Goal: Complete application form

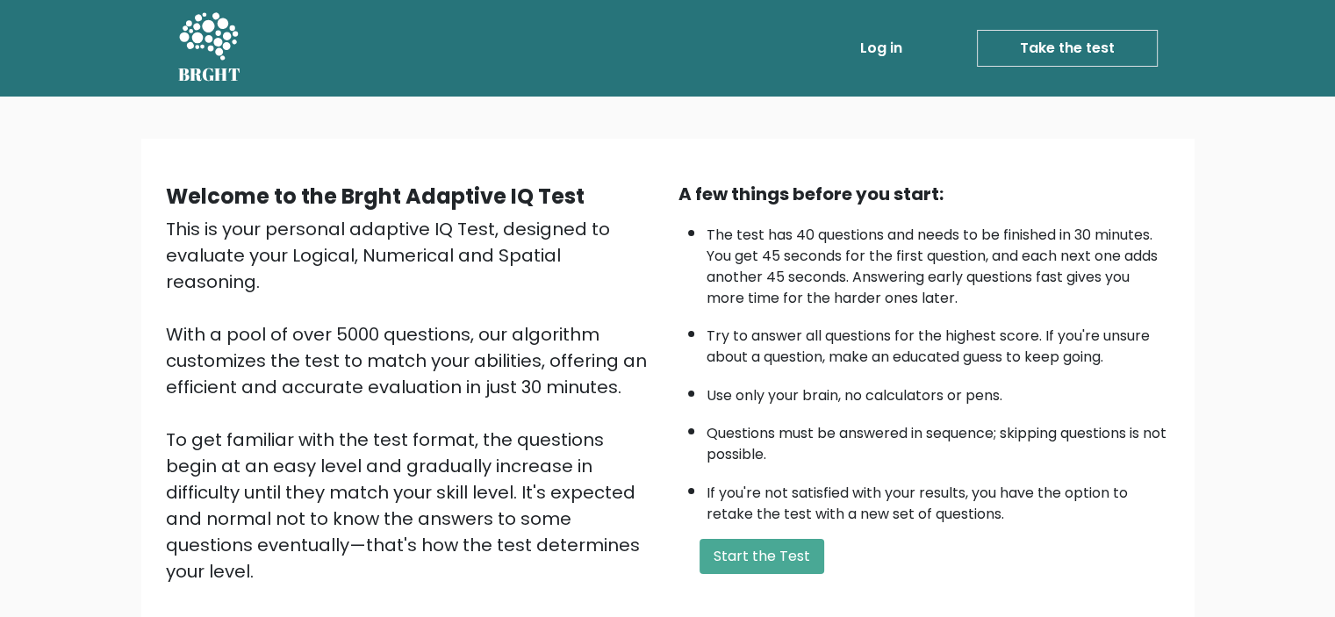
scroll to position [88, 0]
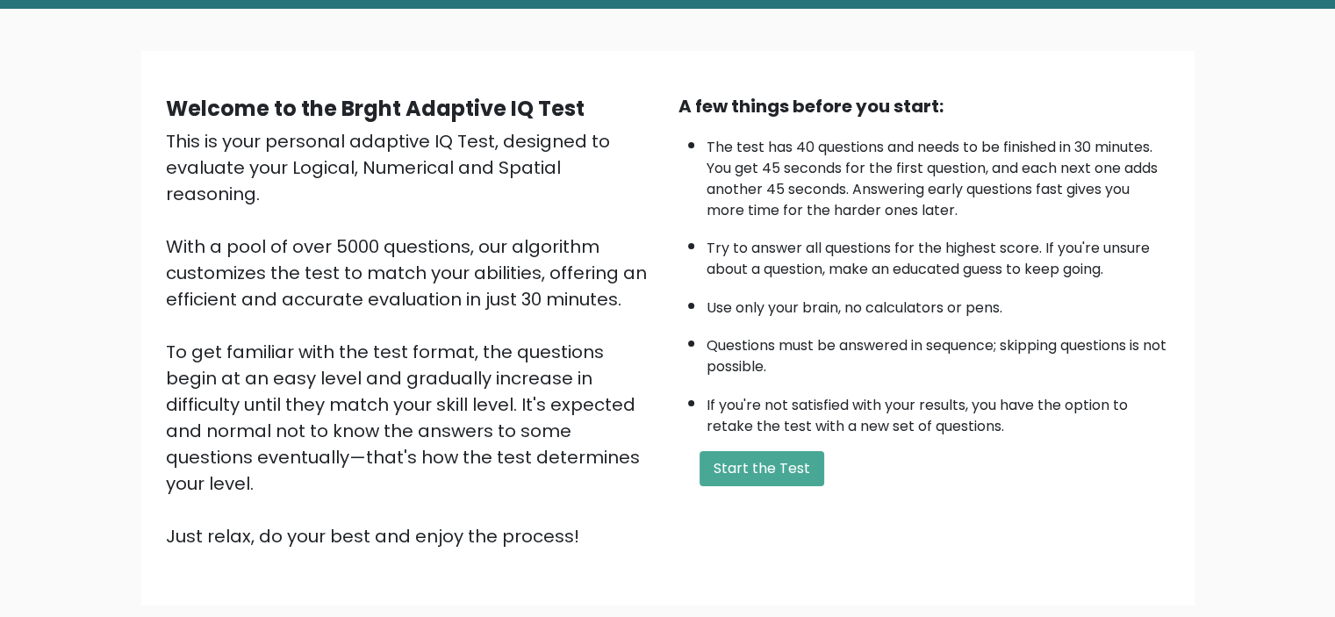
click at [783, 465] on button "Start the Test" at bounding box center [762, 468] width 125 height 35
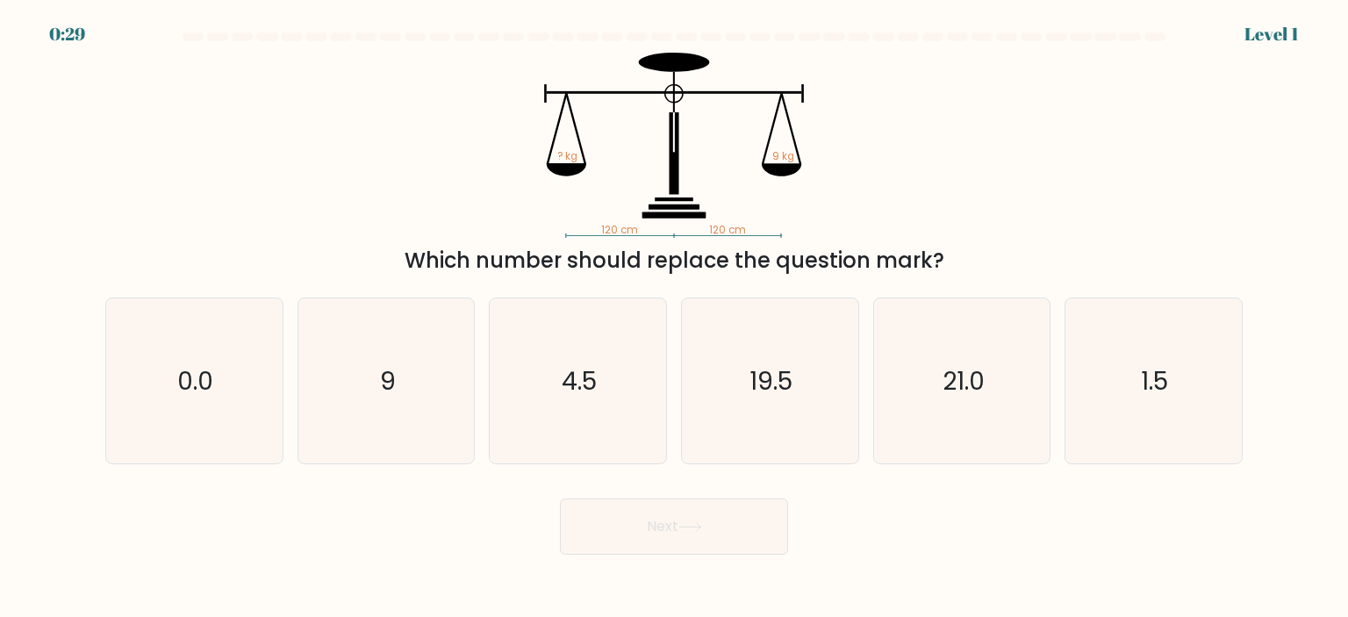
click at [410, 398] on icon "9" at bounding box center [386, 380] width 165 height 165
click at [674, 318] on input "b. 9" at bounding box center [674, 313] width 1 height 9
radio input "true"
click at [702, 526] on icon at bounding box center [690, 527] width 24 height 10
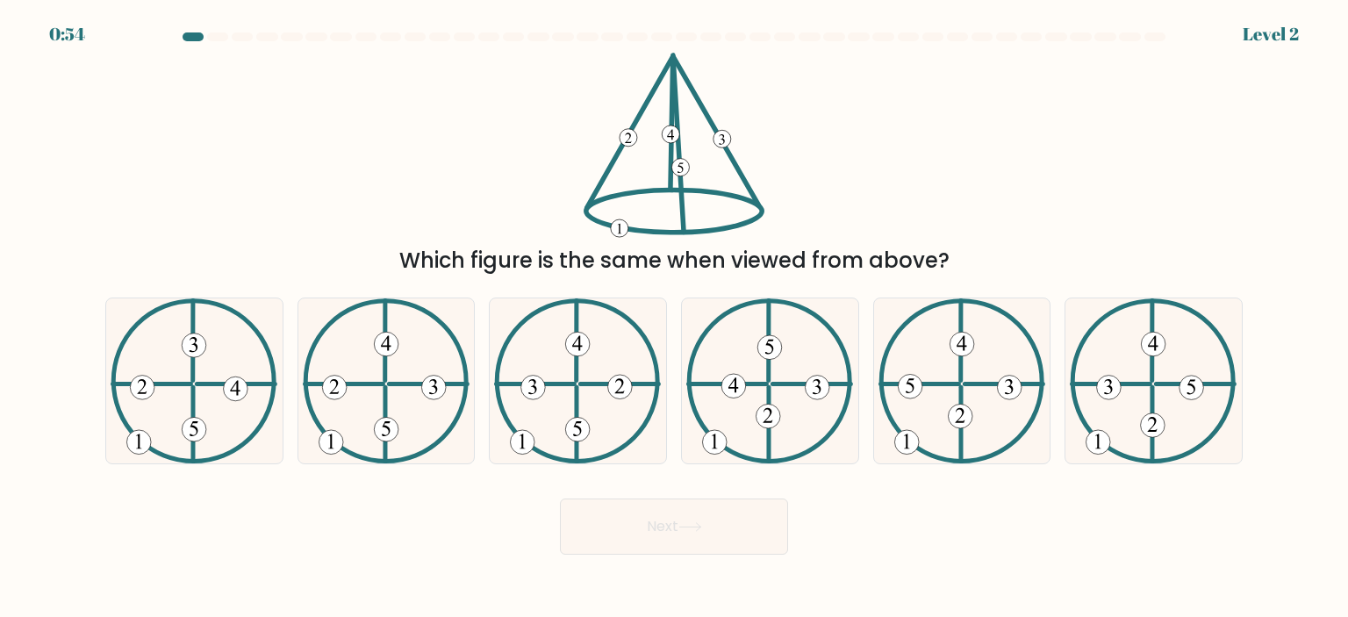
click at [327, 364] on icon at bounding box center [386, 380] width 167 height 165
click at [674, 318] on input "b." at bounding box center [674, 313] width 1 height 9
radio input "true"
click at [752, 516] on button "Next" at bounding box center [674, 527] width 228 height 56
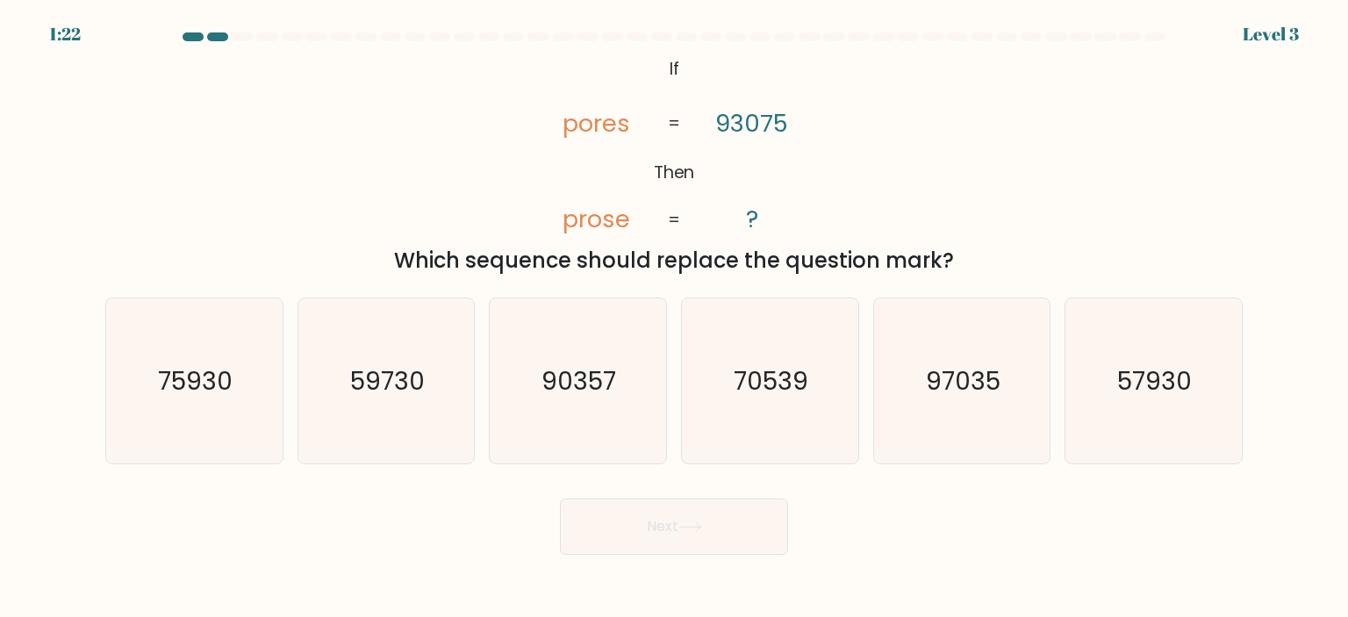
click at [609, 391] on text "90357" at bounding box center [579, 380] width 75 height 35
click at [674, 318] on input "c. 90357" at bounding box center [674, 313] width 1 height 9
radio input "true"
click at [726, 535] on button "Next" at bounding box center [674, 527] width 228 height 56
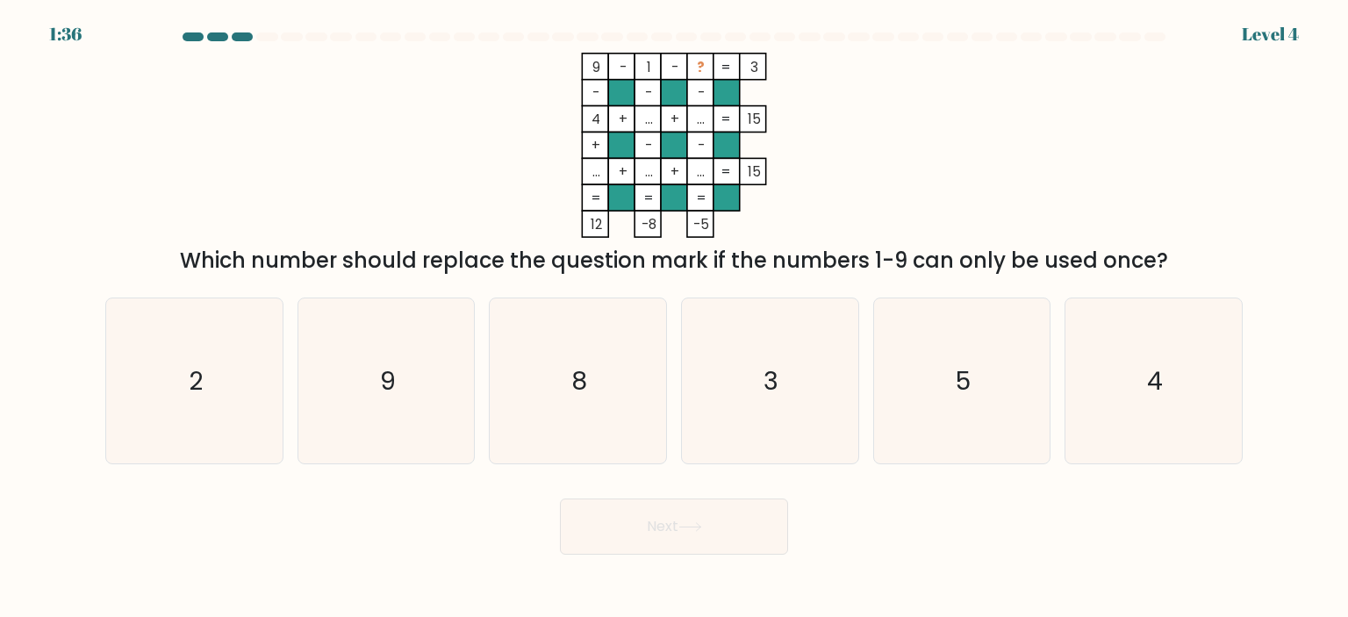
click at [954, 373] on icon "5" at bounding box center [961, 380] width 165 height 165
click at [675, 318] on input "e. 5" at bounding box center [674, 313] width 1 height 9
radio input "true"
click at [707, 530] on button "Next" at bounding box center [674, 527] width 228 height 56
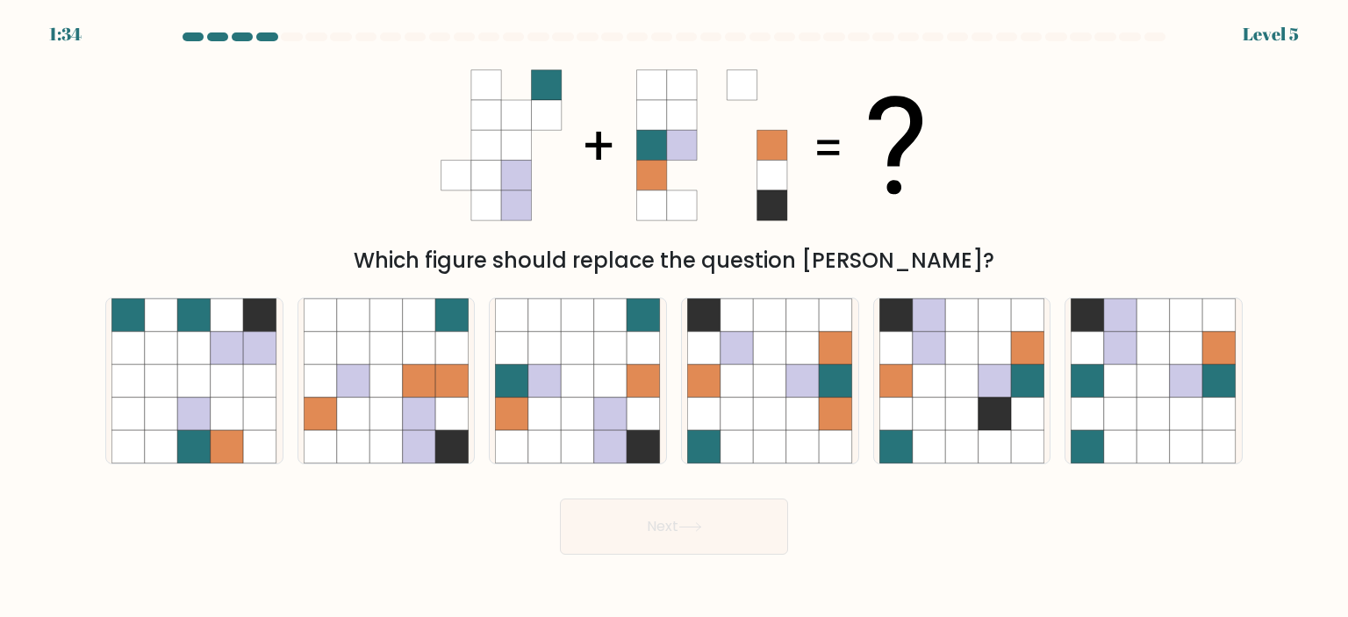
click at [597, 377] on icon at bounding box center [610, 380] width 33 height 33
click at [674, 318] on input "c." at bounding box center [674, 313] width 1 height 9
radio input "true"
click at [698, 517] on button "Next" at bounding box center [674, 527] width 228 height 56
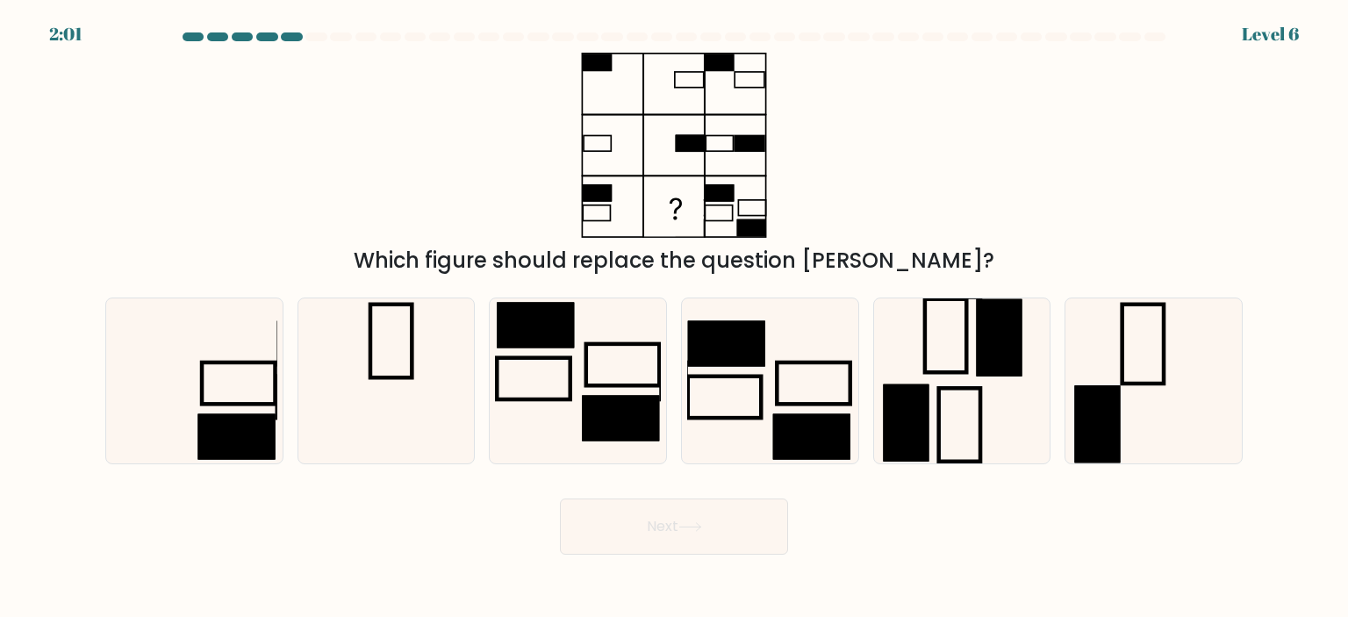
click at [161, 364] on icon at bounding box center [193, 380] width 165 height 165
click at [674, 318] on input "a." at bounding box center [674, 313] width 1 height 9
radio input "true"
click at [734, 536] on button "Next" at bounding box center [674, 527] width 228 height 56
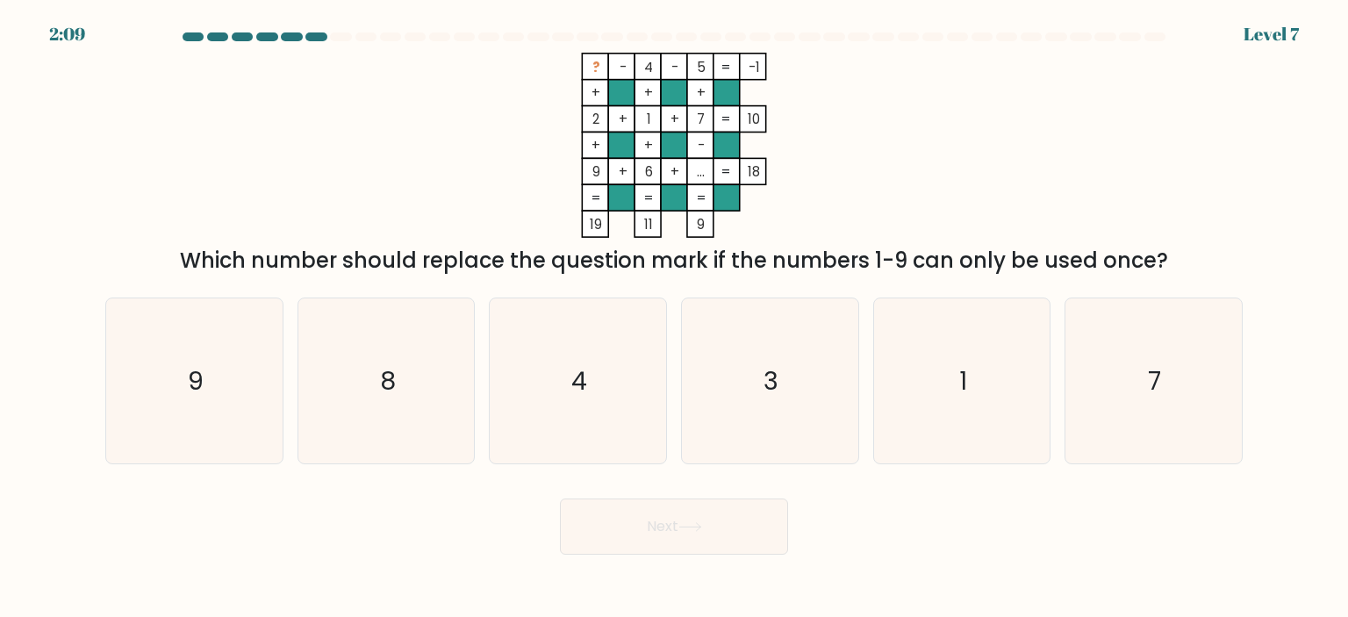
click at [364, 377] on icon "8" at bounding box center [386, 380] width 165 height 165
click at [674, 318] on input "b. 8" at bounding box center [674, 313] width 1 height 9
radio input "true"
click at [682, 534] on button "Next" at bounding box center [674, 527] width 228 height 56
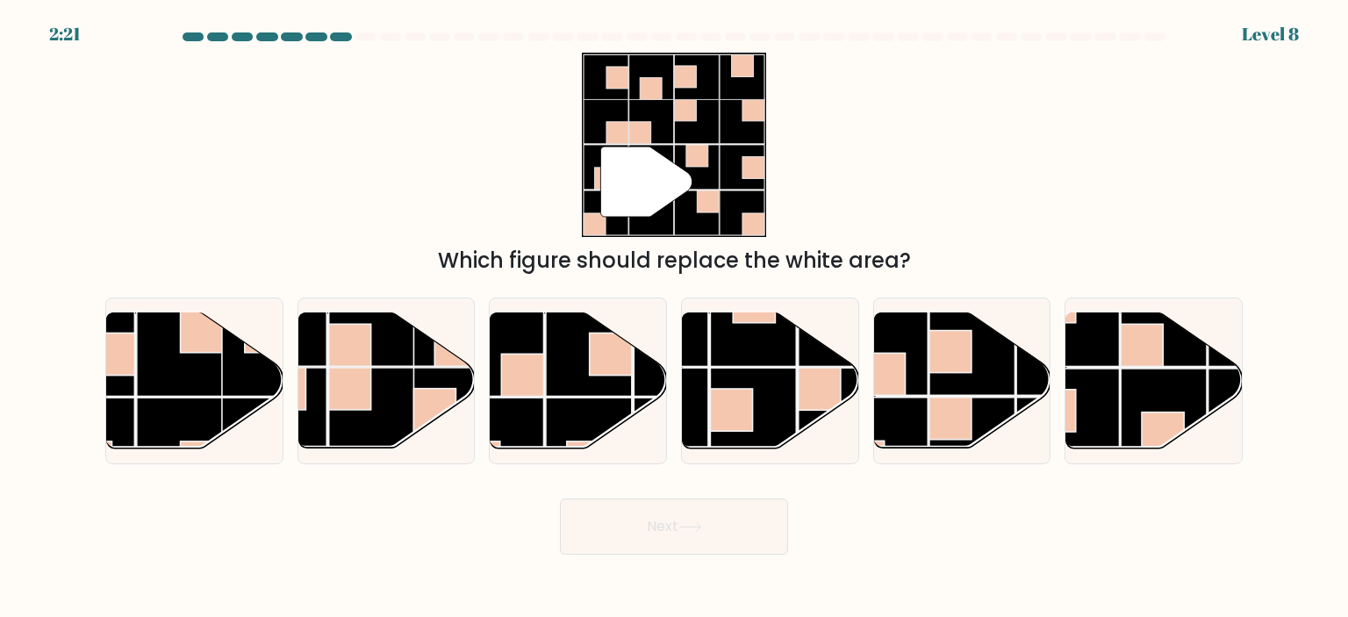
click at [966, 375] on rect at bounding box center [973, 352] width 86 height 86
click at [675, 318] on input "e." at bounding box center [674, 313] width 1 height 9
radio input "true"
click at [714, 526] on button "Next" at bounding box center [674, 527] width 228 height 56
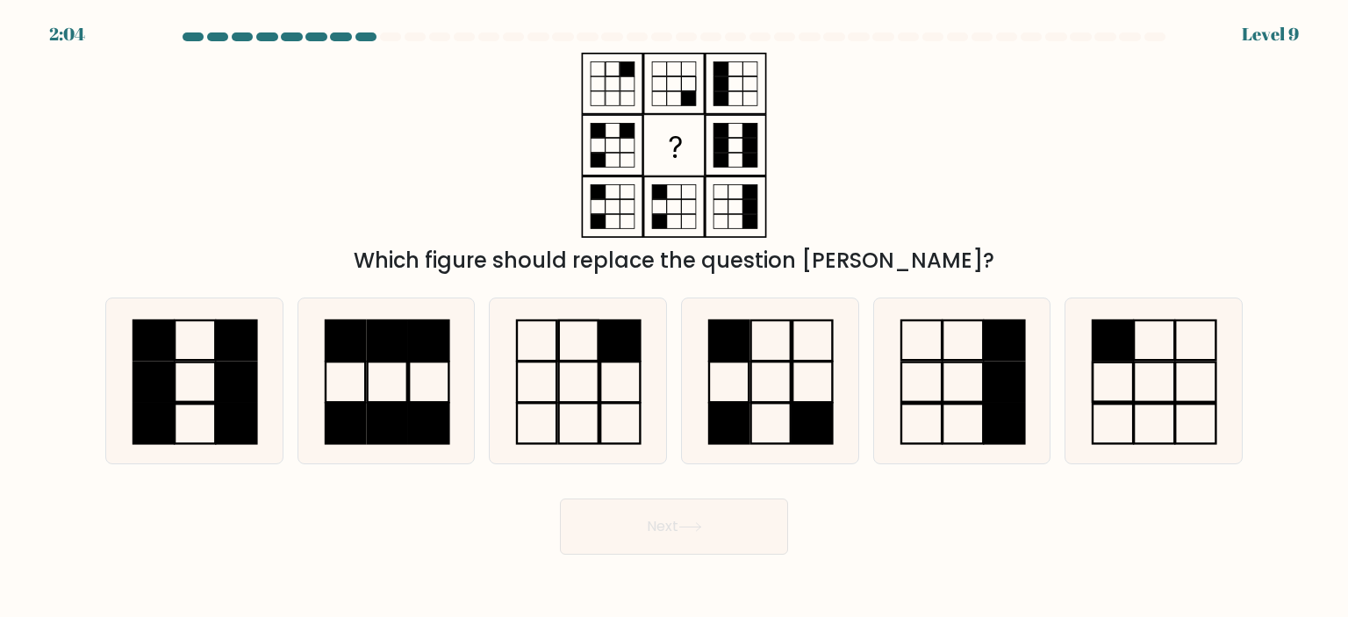
click at [752, 376] on icon at bounding box center [769, 380] width 165 height 165
click at [675, 318] on input "d." at bounding box center [674, 313] width 1 height 9
radio input "true"
click at [716, 538] on button "Next" at bounding box center [674, 527] width 228 height 56
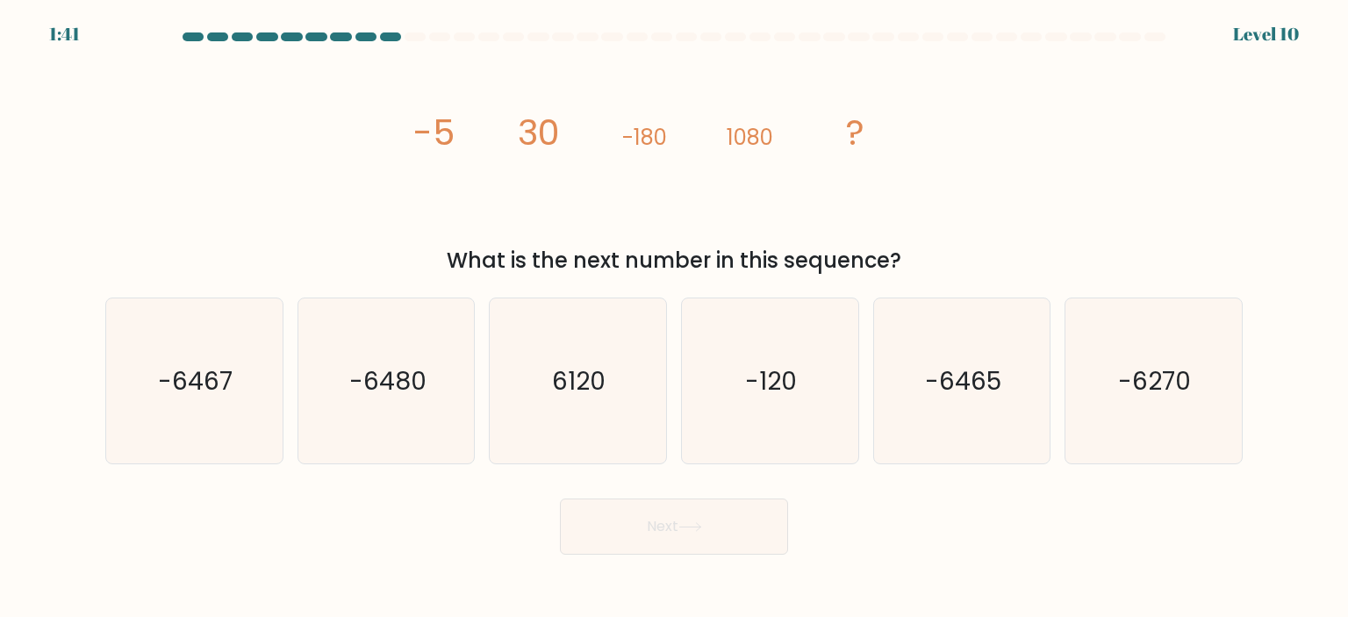
drag, startPoint x: 404, startPoint y: 400, endPoint x: 406, endPoint y: 387, distance: 13.4
click at [404, 399] on icon "-6480" at bounding box center [386, 380] width 165 height 165
click at [674, 318] on input "b. -6480" at bounding box center [674, 313] width 1 height 9
radio input "true"
drag, startPoint x: 688, startPoint y: 528, endPoint x: 773, endPoint y: 503, distance: 88.6
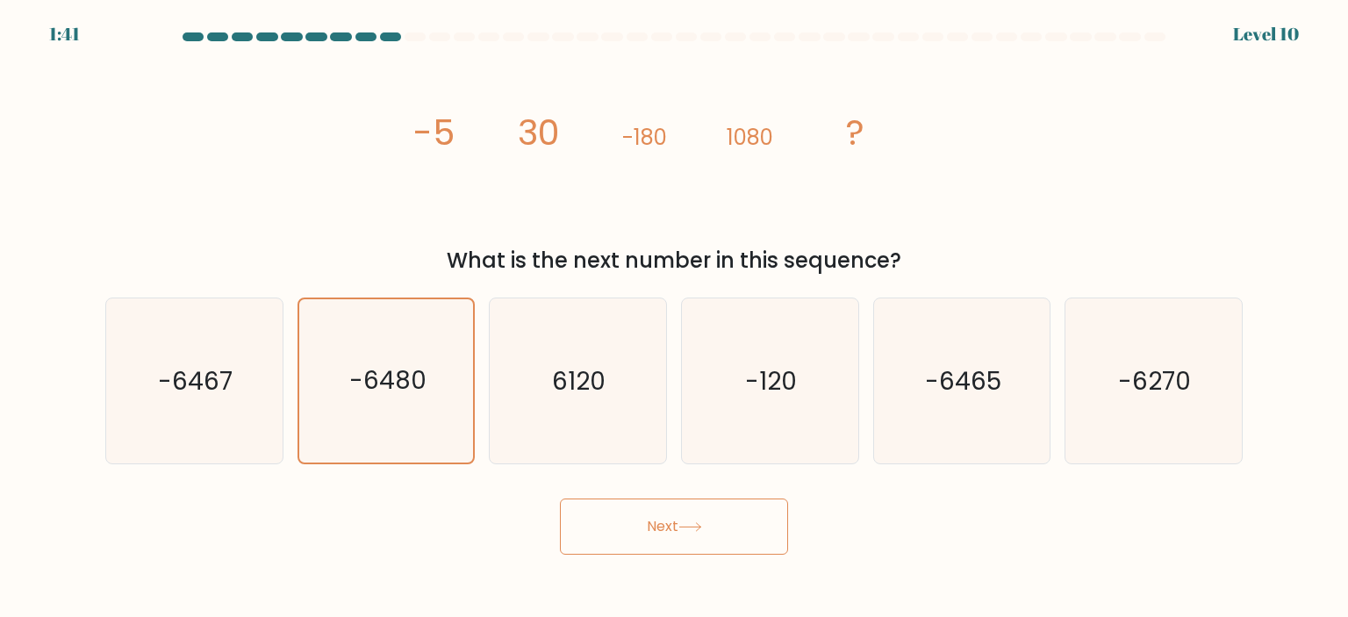
click at [688, 526] on icon at bounding box center [690, 527] width 24 height 10
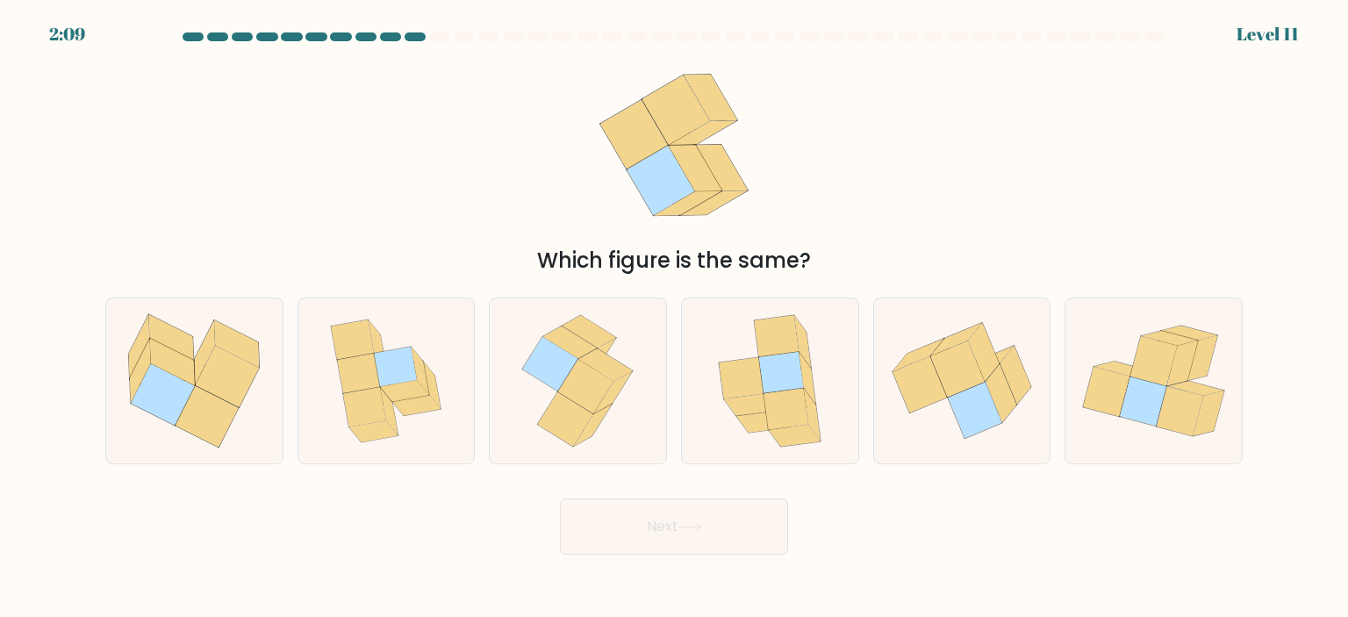
click at [213, 364] on icon at bounding box center [228, 376] width 64 height 61
click at [674, 318] on input "a." at bounding box center [674, 313] width 1 height 9
radio input "true"
click at [736, 529] on button "Next" at bounding box center [674, 527] width 228 height 56
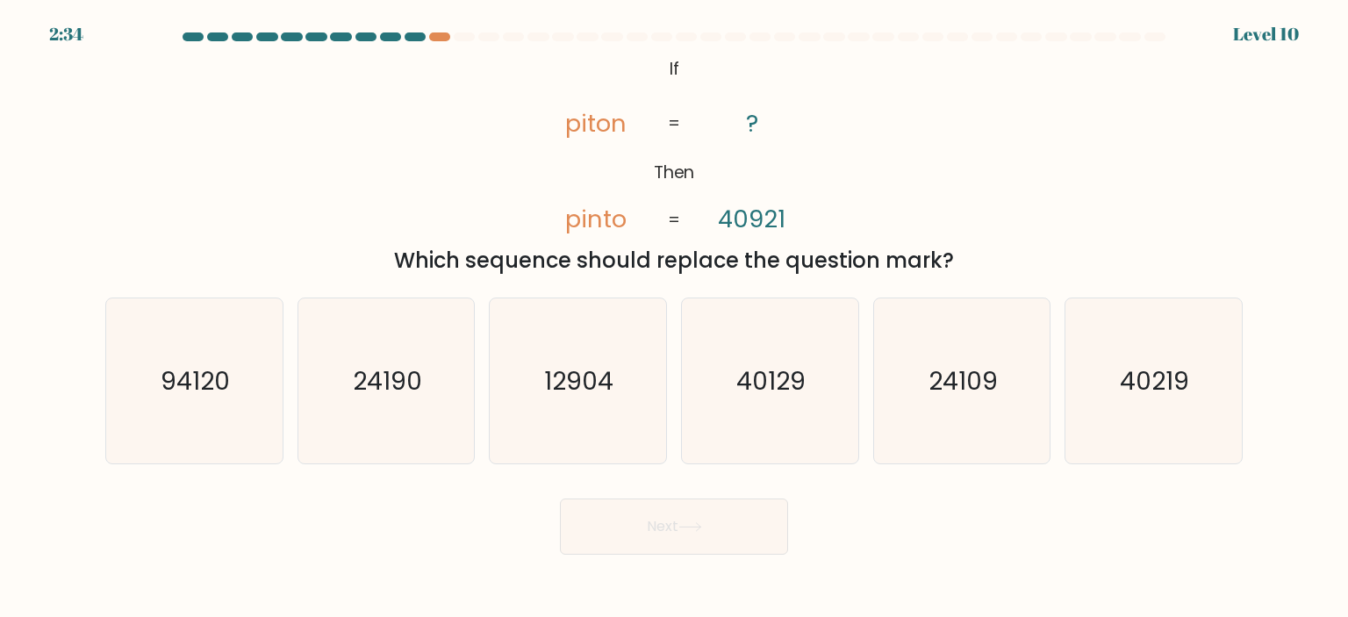
click at [1202, 399] on icon "40219" at bounding box center [1153, 380] width 165 height 165
click at [675, 318] on input "f. 40219" at bounding box center [674, 313] width 1 height 9
radio input "true"
click at [674, 523] on button "Next" at bounding box center [674, 527] width 228 height 56
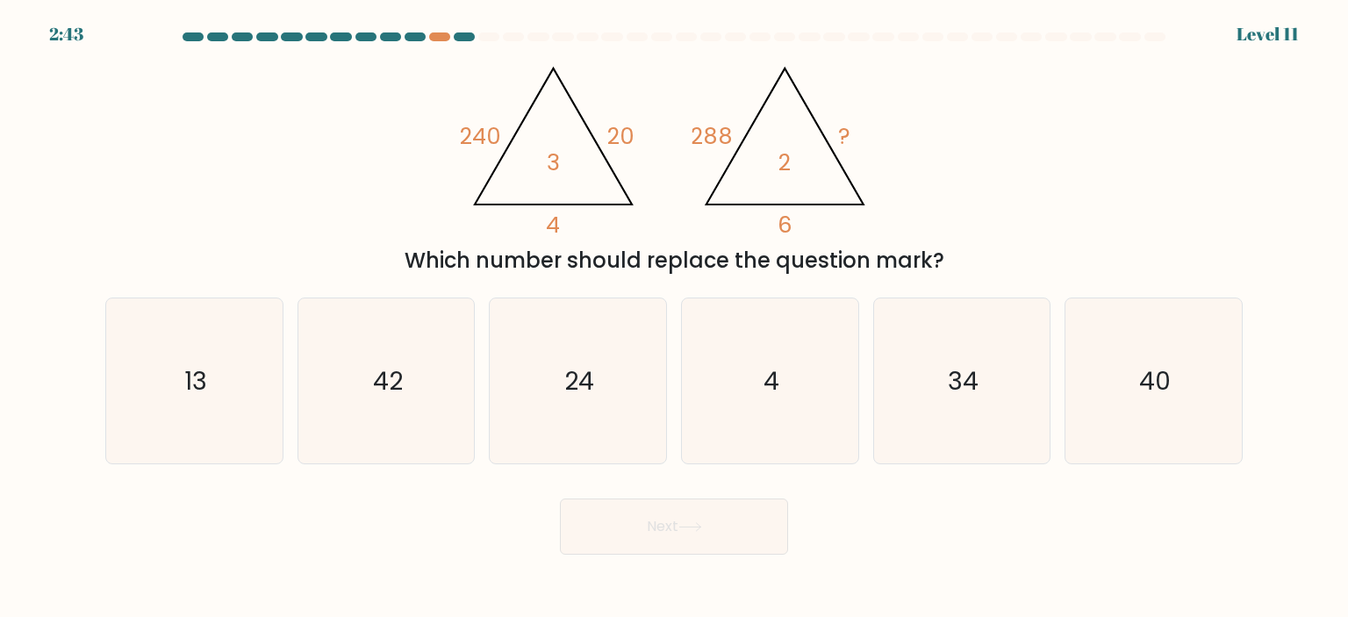
click at [933, 387] on icon "34" at bounding box center [961, 380] width 165 height 165
click at [675, 318] on input "e. 34" at bounding box center [674, 313] width 1 height 9
radio input "true"
click at [686, 511] on button "Next" at bounding box center [674, 527] width 228 height 56
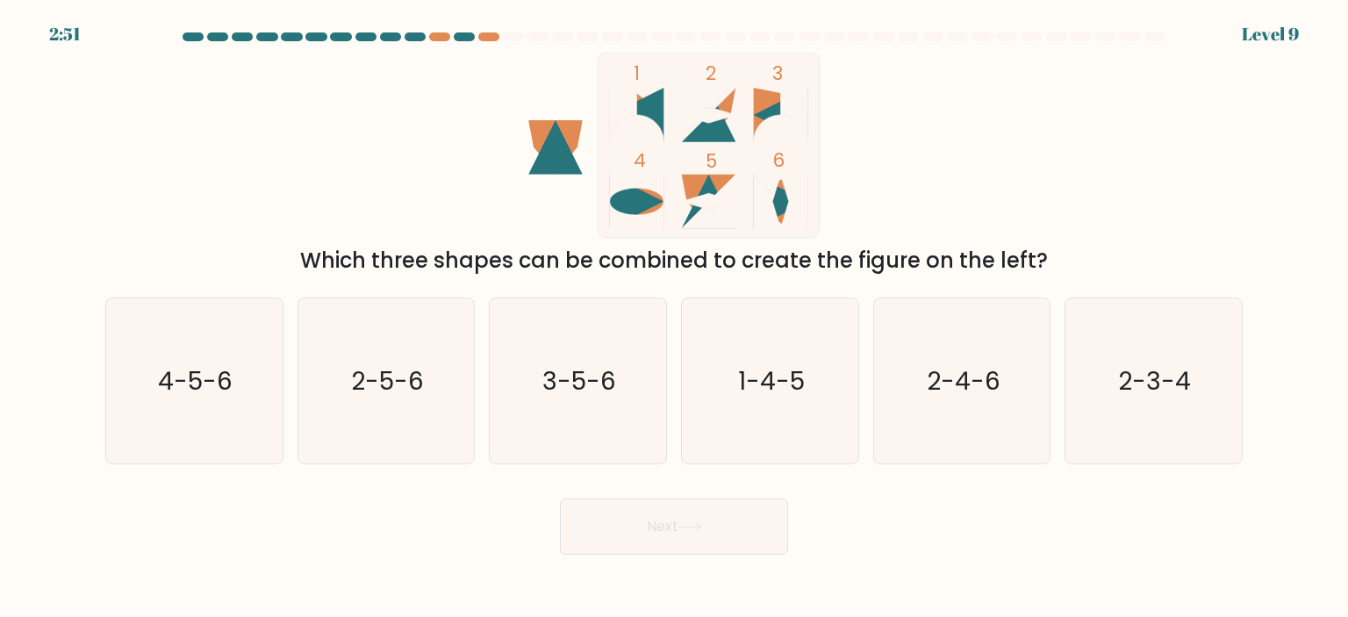
click at [632, 383] on icon "3-5-6" at bounding box center [577, 380] width 165 height 165
click at [674, 318] on input "c. 3-5-6" at bounding box center [674, 313] width 1 height 9
radio input "true"
click at [708, 528] on button "Next" at bounding box center [674, 527] width 228 height 56
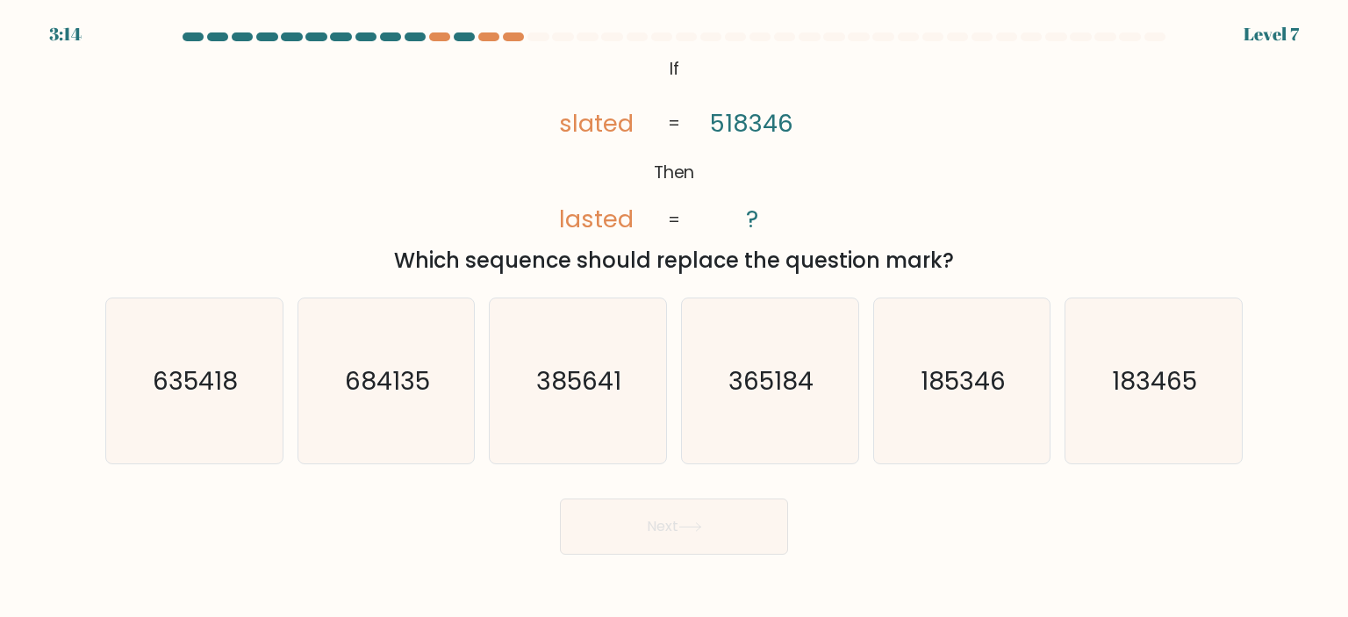
click at [954, 377] on text "185346" at bounding box center [963, 380] width 85 height 35
click at [675, 318] on input "e. 185346" at bounding box center [674, 313] width 1 height 9
radio input "true"
click at [730, 527] on button "Next" at bounding box center [674, 527] width 228 height 56
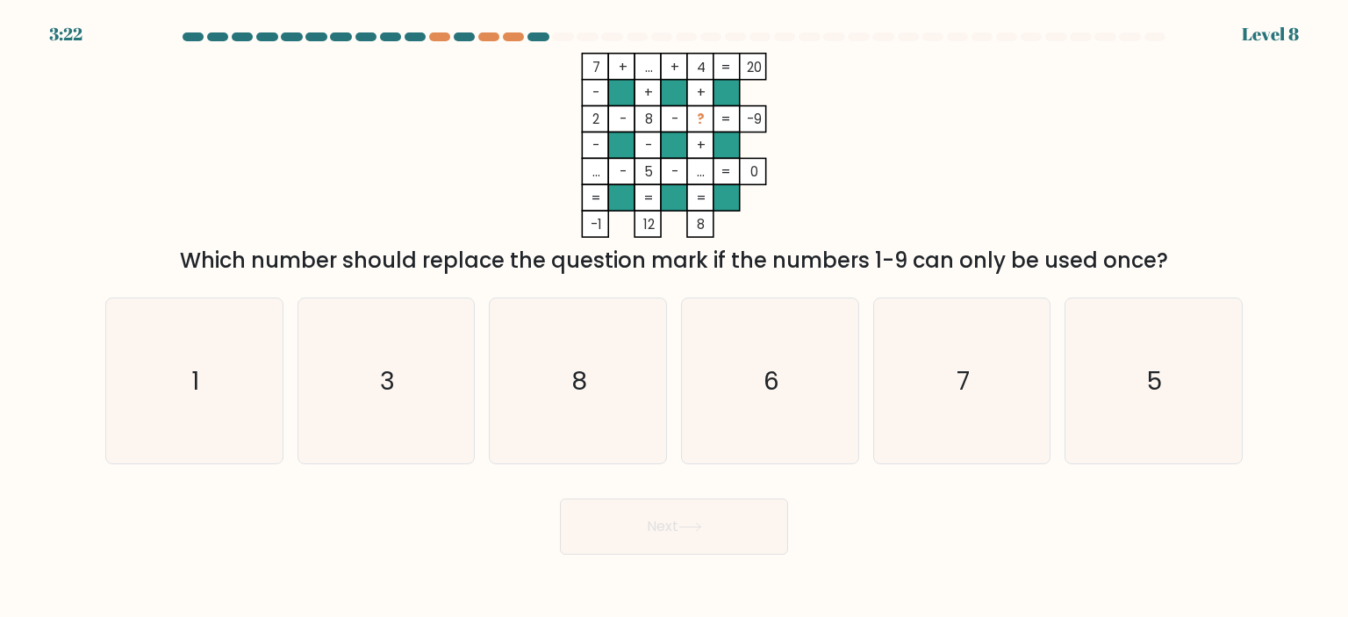
click at [380, 369] on text "3" at bounding box center [387, 380] width 15 height 35
click at [674, 318] on input "b. 3" at bounding box center [674, 313] width 1 height 9
radio input "true"
click at [687, 526] on icon at bounding box center [690, 527] width 24 height 10
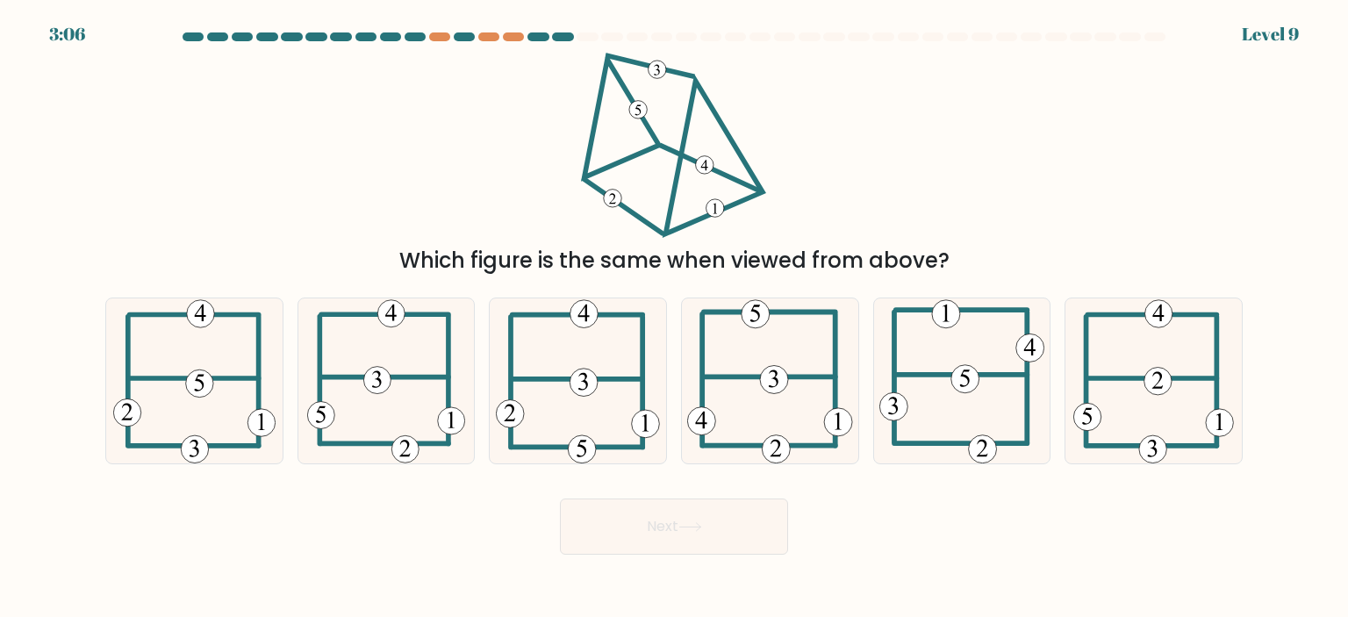
click at [336, 381] on icon at bounding box center [386, 380] width 159 height 165
click at [674, 318] on input "b." at bounding box center [674, 313] width 1 height 9
radio input "true"
click at [678, 528] on button "Next" at bounding box center [674, 527] width 228 height 56
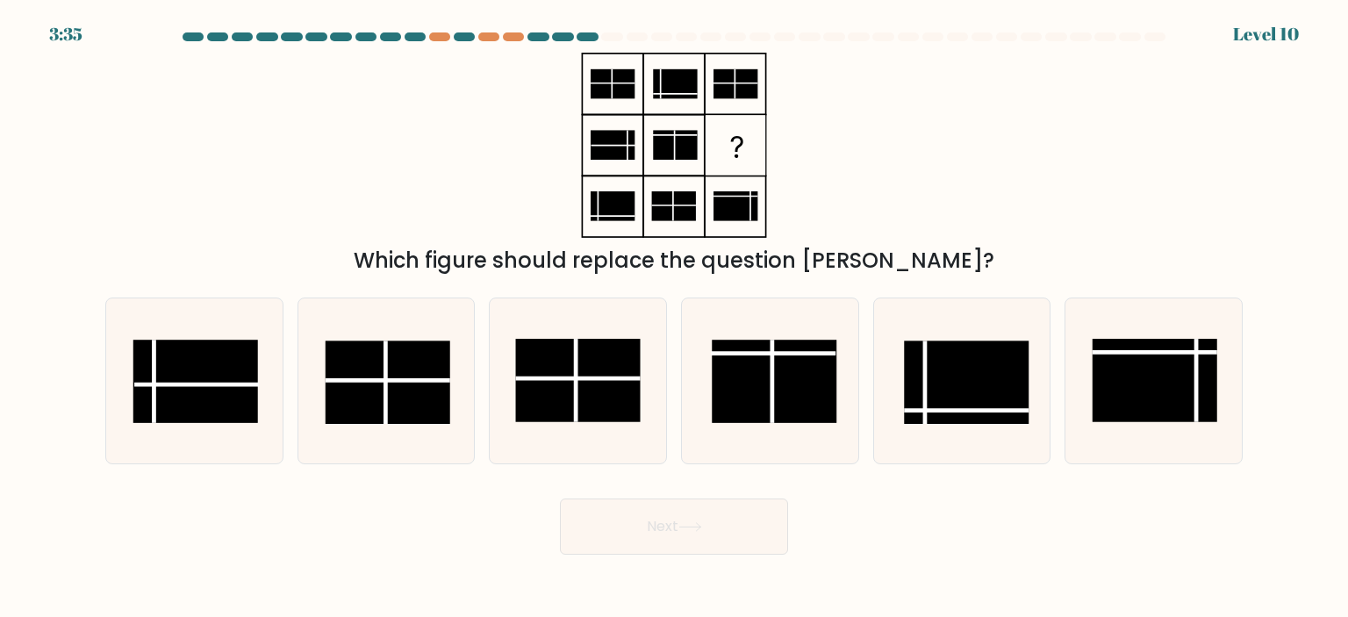
click at [165, 377] on rect at bounding box center [195, 381] width 125 height 83
click at [674, 318] on input "a." at bounding box center [674, 313] width 1 height 9
radio input "true"
click at [713, 513] on button "Next" at bounding box center [674, 527] width 228 height 56
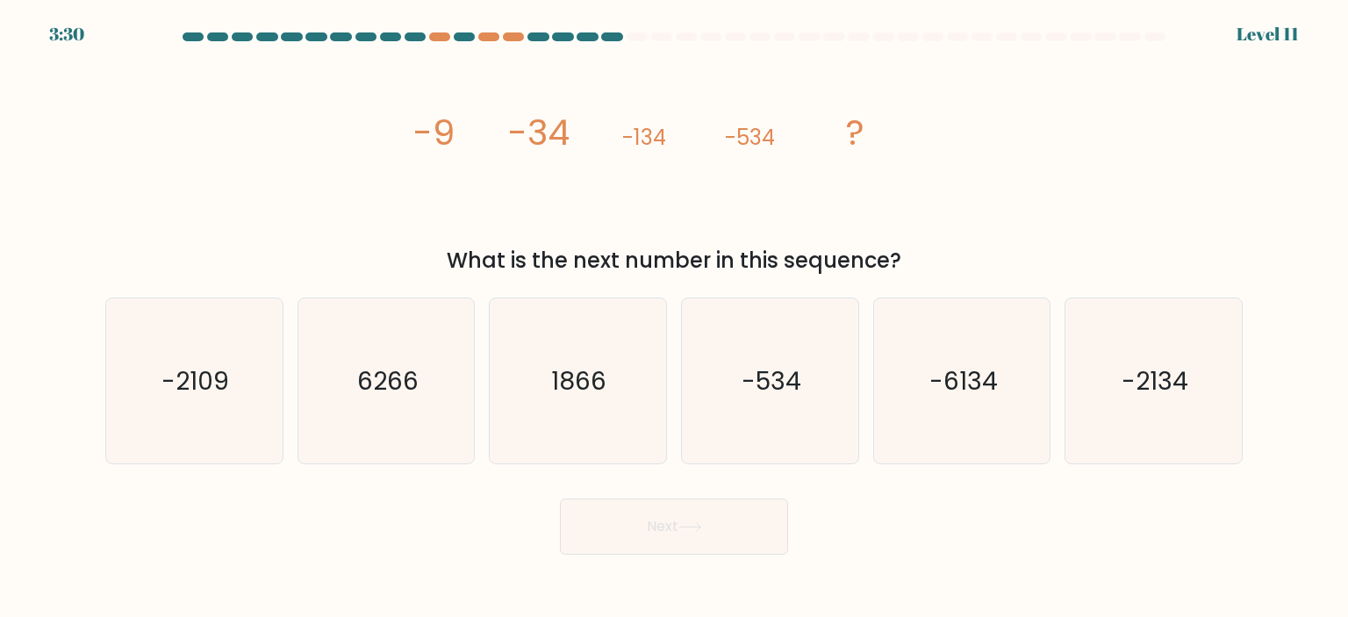
click at [1116, 423] on icon "-2134" at bounding box center [1153, 380] width 165 height 165
click at [675, 318] on input "f. -2134" at bounding box center [674, 313] width 1 height 9
radio input "true"
click at [657, 527] on button "Next" at bounding box center [674, 527] width 228 height 56
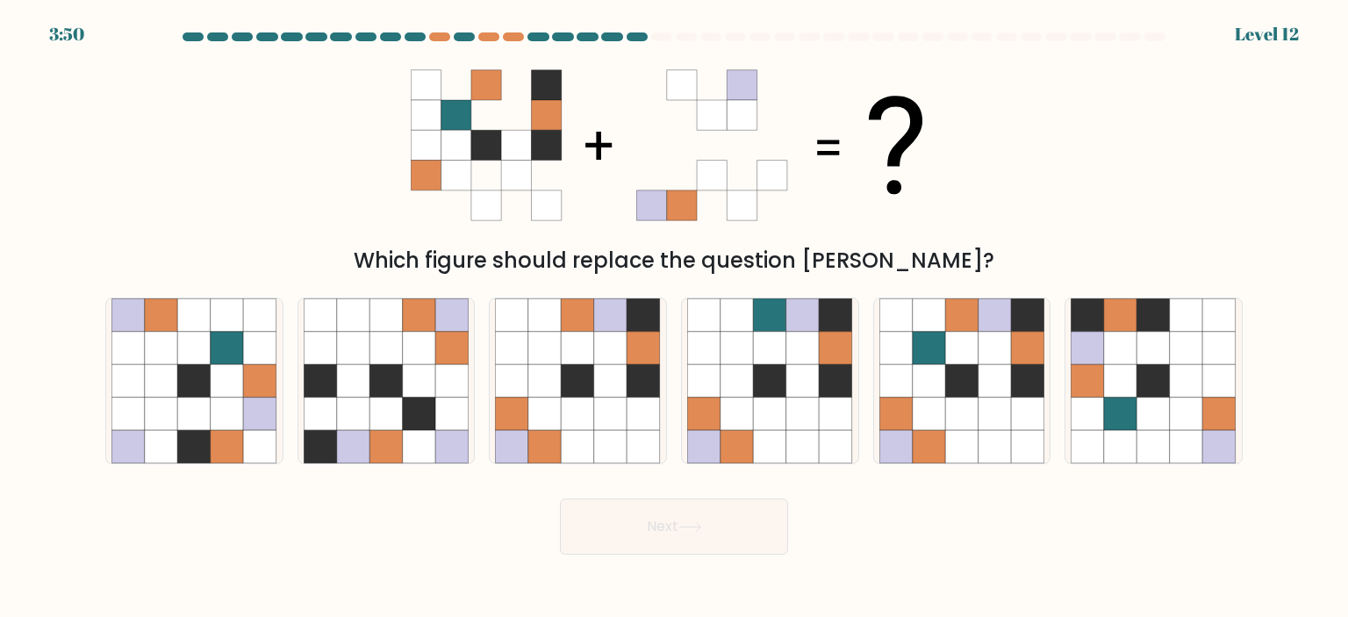
click at [996, 409] on icon at bounding box center [995, 414] width 33 height 33
click at [675, 318] on input "e." at bounding box center [674, 313] width 1 height 9
radio input "true"
click at [677, 533] on button "Next" at bounding box center [674, 527] width 228 height 56
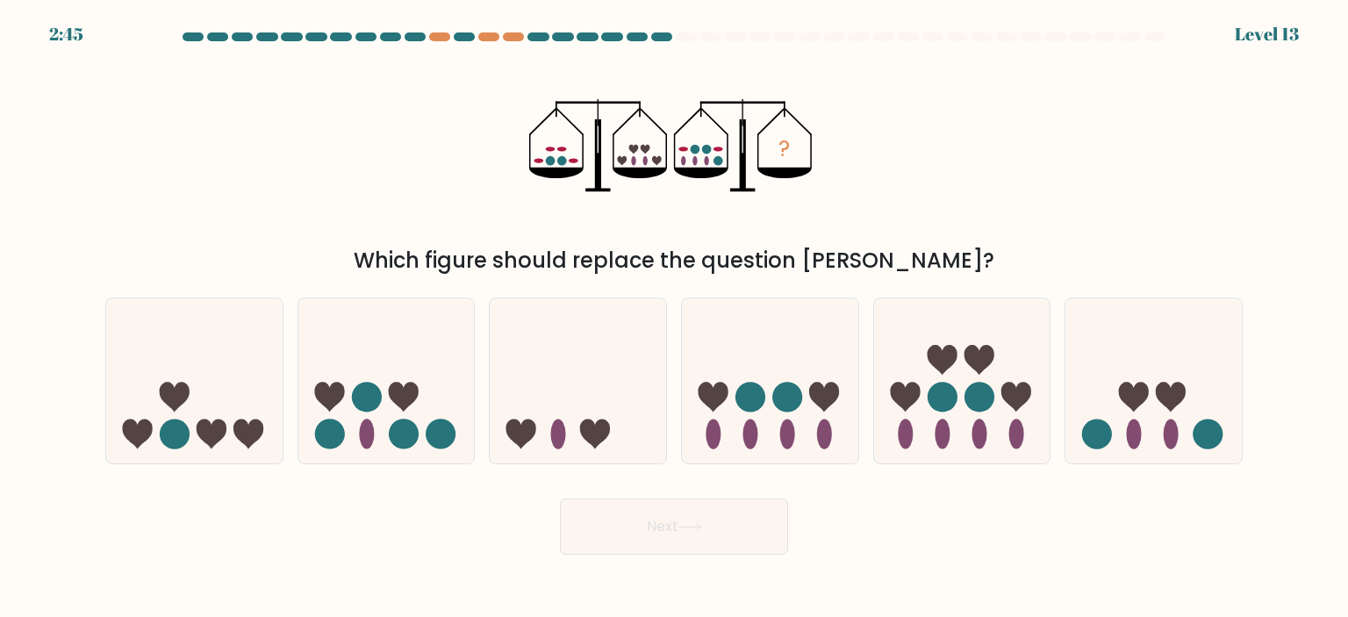
drag, startPoint x: 763, startPoint y: 406, endPoint x: 755, endPoint y: 382, distance: 25.8
click at [762, 402] on icon at bounding box center [770, 381] width 176 height 146
click at [675, 318] on input "d." at bounding box center [674, 313] width 1 height 9
radio input "true"
click at [685, 538] on button "Next" at bounding box center [674, 527] width 228 height 56
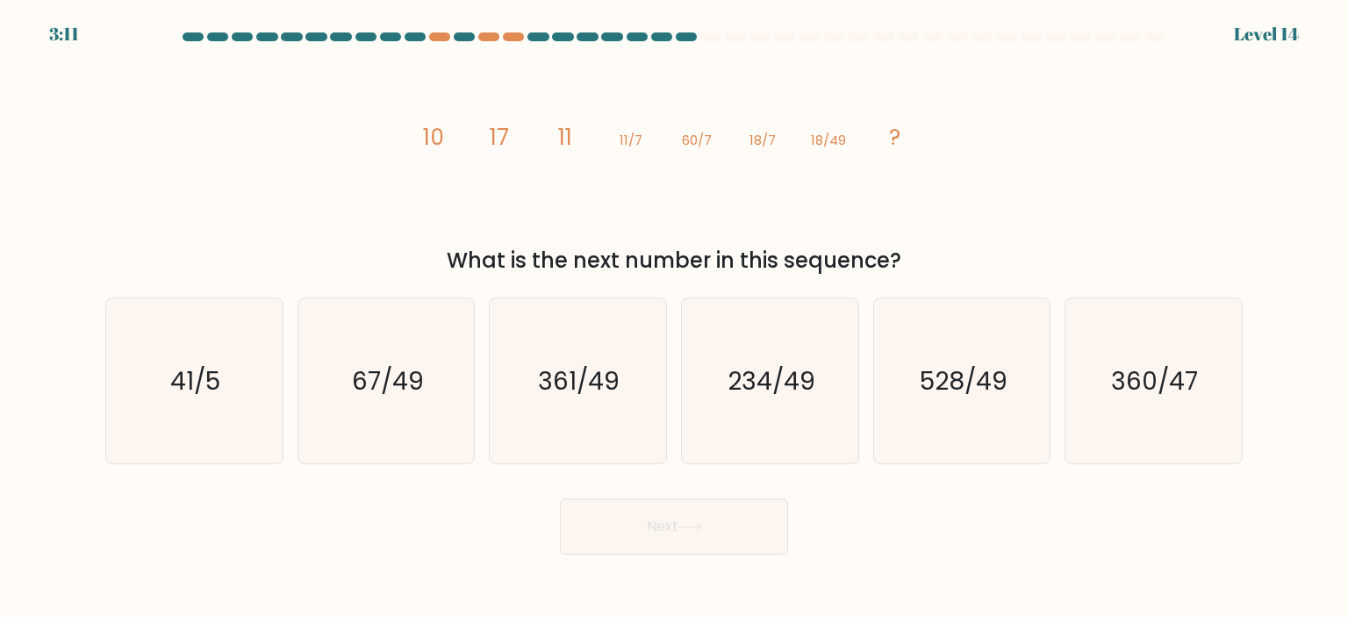
click at [590, 403] on icon "361/49" at bounding box center [577, 380] width 165 height 165
click at [674, 318] on input "c. 361/49" at bounding box center [674, 313] width 1 height 9
radio input "true"
click at [678, 555] on body "3:10 Level 14" at bounding box center [674, 308] width 1348 height 617
click at [678, 527] on button "Next" at bounding box center [674, 527] width 228 height 56
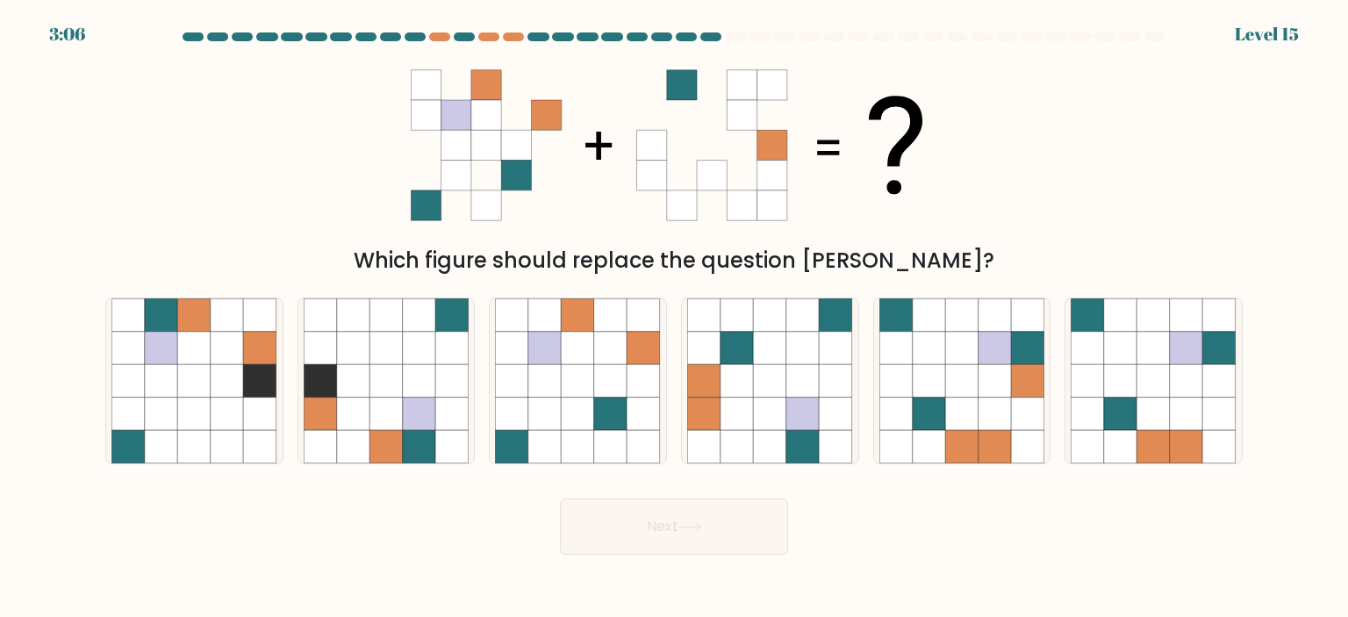
click at [200, 378] on icon at bounding box center [194, 380] width 33 height 33
click at [674, 318] on input "a." at bounding box center [674, 313] width 1 height 9
radio input "true"
click at [654, 529] on button "Next" at bounding box center [674, 527] width 228 height 56
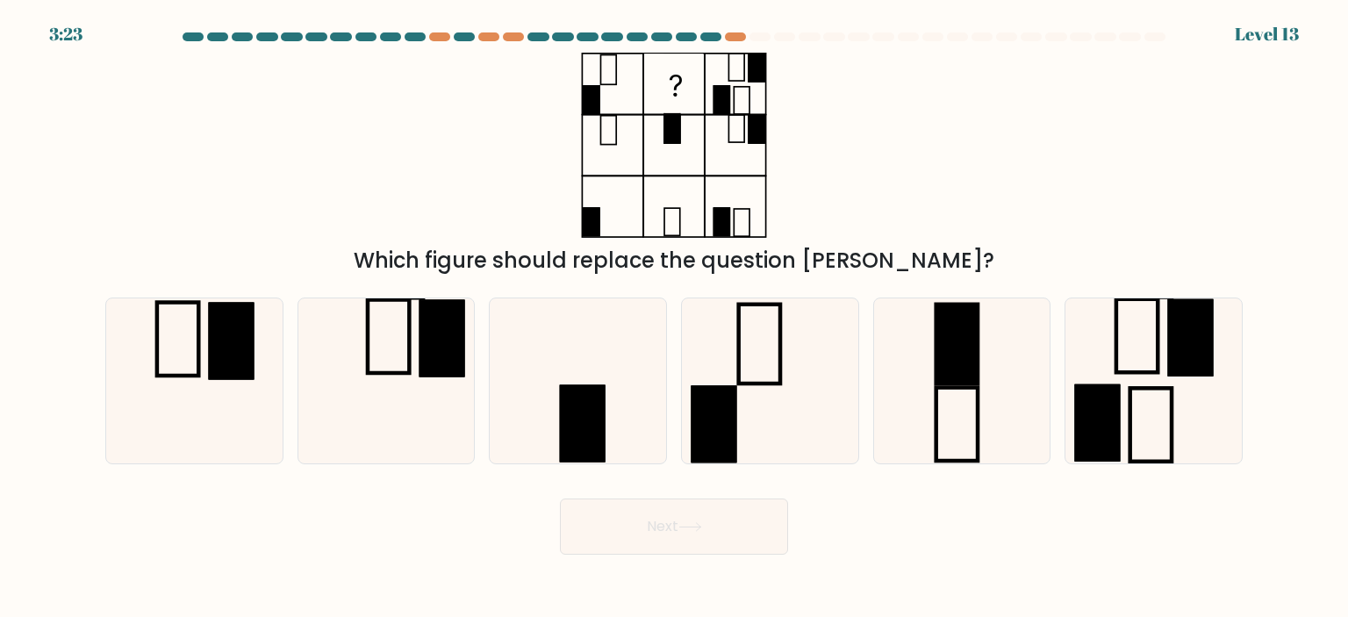
click at [1152, 403] on icon at bounding box center [1153, 380] width 165 height 165
click at [675, 318] on input "f." at bounding box center [674, 313] width 1 height 9
radio input "true"
click at [705, 518] on button "Next" at bounding box center [674, 527] width 228 height 56
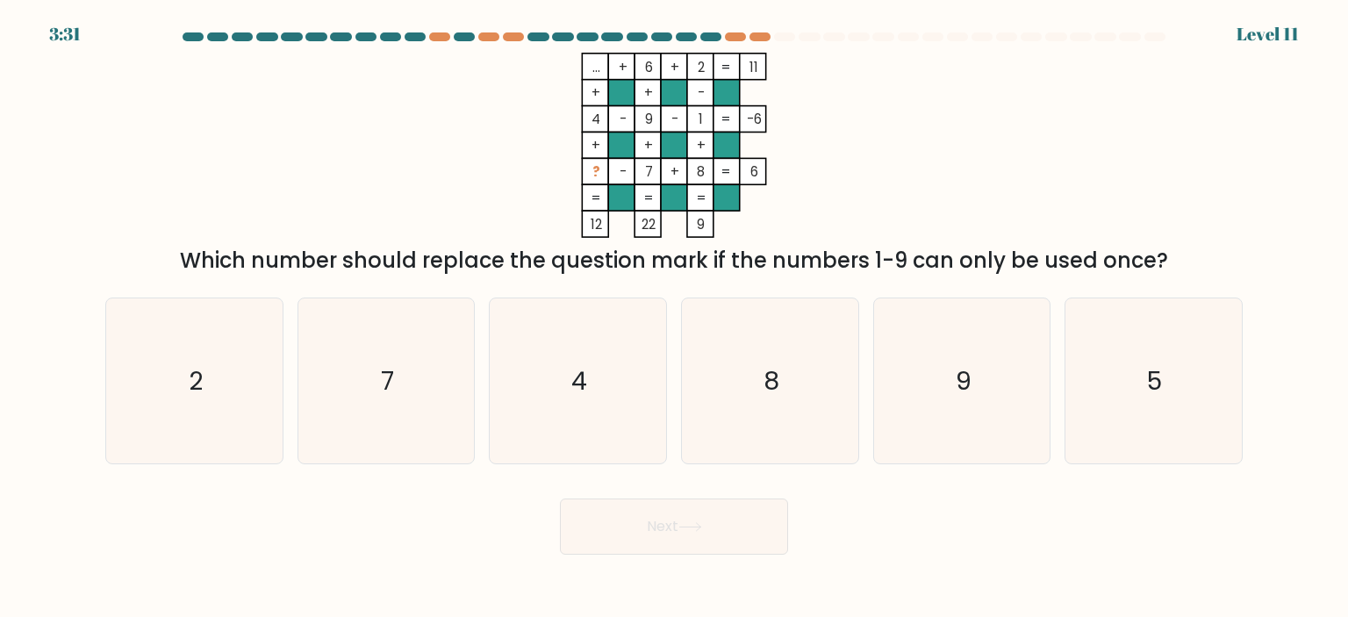
click at [1075, 371] on icon "5" at bounding box center [1153, 380] width 165 height 165
click at [675, 318] on input "f. 5" at bounding box center [674, 313] width 1 height 9
radio input "true"
click at [688, 534] on button "Next" at bounding box center [674, 527] width 228 height 56
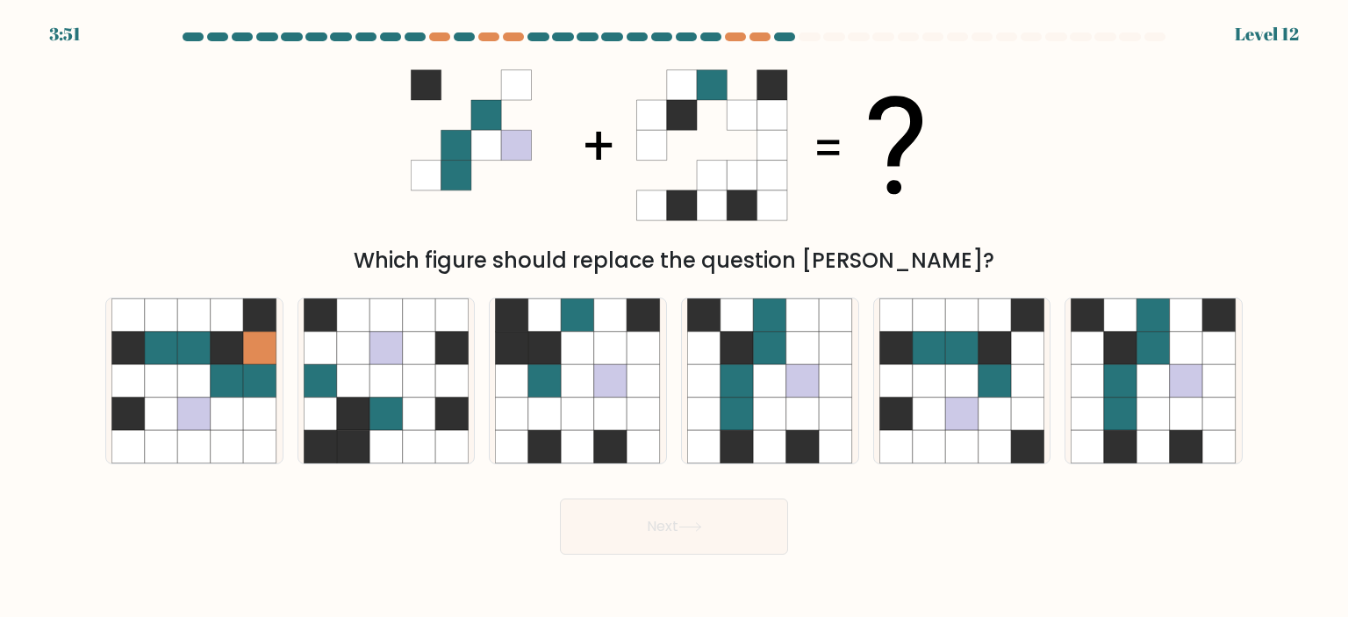
click at [1170, 345] on icon at bounding box center [1186, 348] width 33 height 33
click at [675, 318] on input "f." at bounding box center [674, 313] width 1 height 9
radio input "true"
click at [688, 527] on icon at bounding box center [690, 527] width 24 height 10
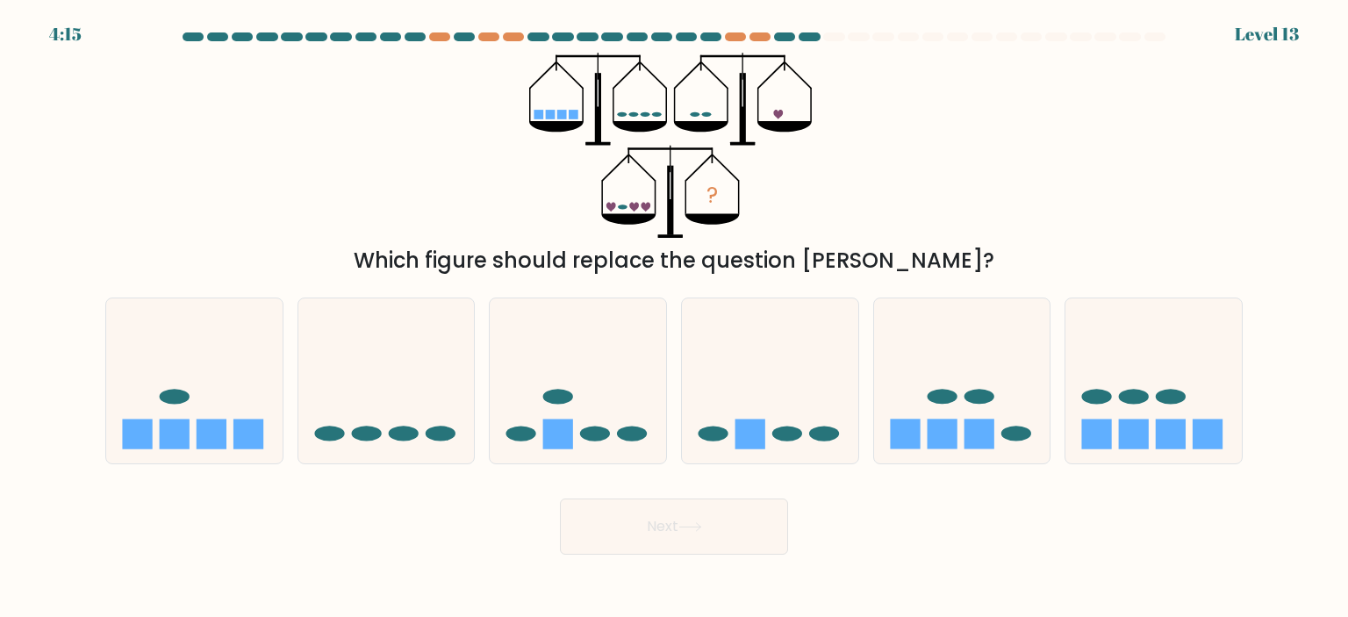
click at [772, 410] on icon at bounding box center [770, 381] width 176 height 146
click at [675, 318] on input "d." at bounding box center [674, 313] width 1 height 9
radio input "true"
drag, startPoint x: 751, startPoint y: 535, endPoint x: 750, endPoint y: 527, distance: 8.8
click at [751, 533] on button "Next" at bounding box center [674, 527] width 228 height 56
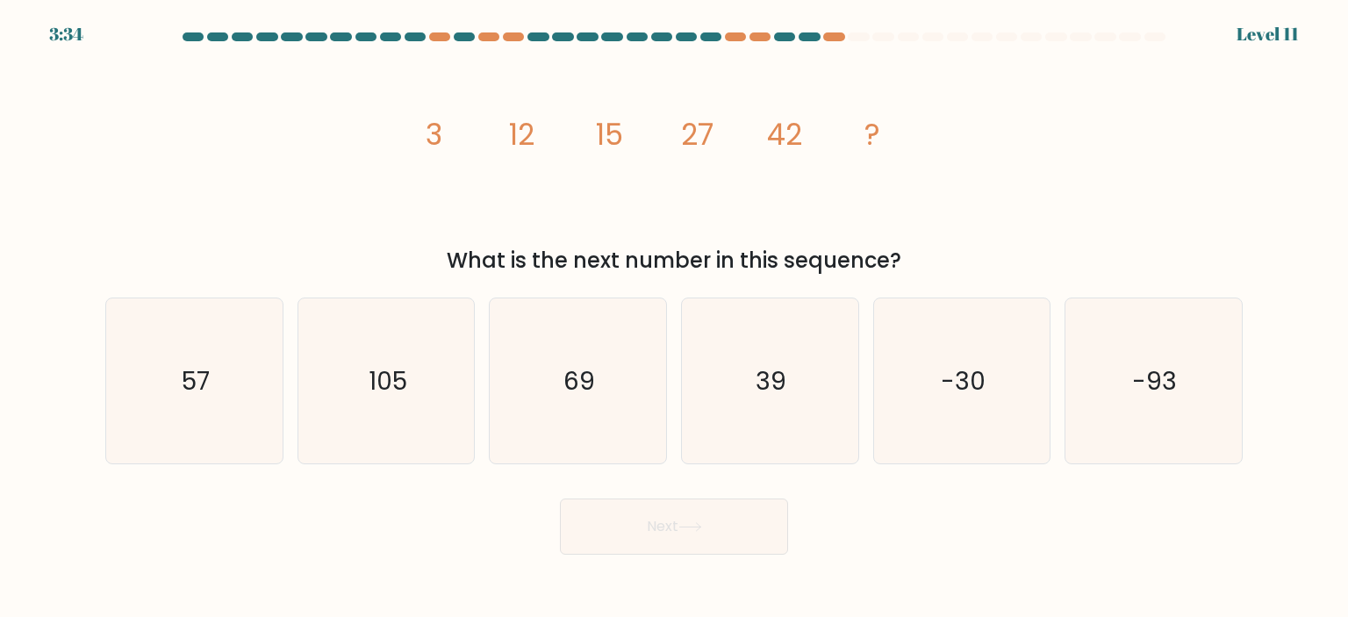
click at [579, 404] on icon "69" at bounding box center [577, 380] width 165 height 165
click at [674, 318] on input "c. 69" at bounding box center [674, 313] width 1 height 9
radio input "true"
click at [754, 528] on button "Next" at bounding box center [674, 527] width 228 height 56
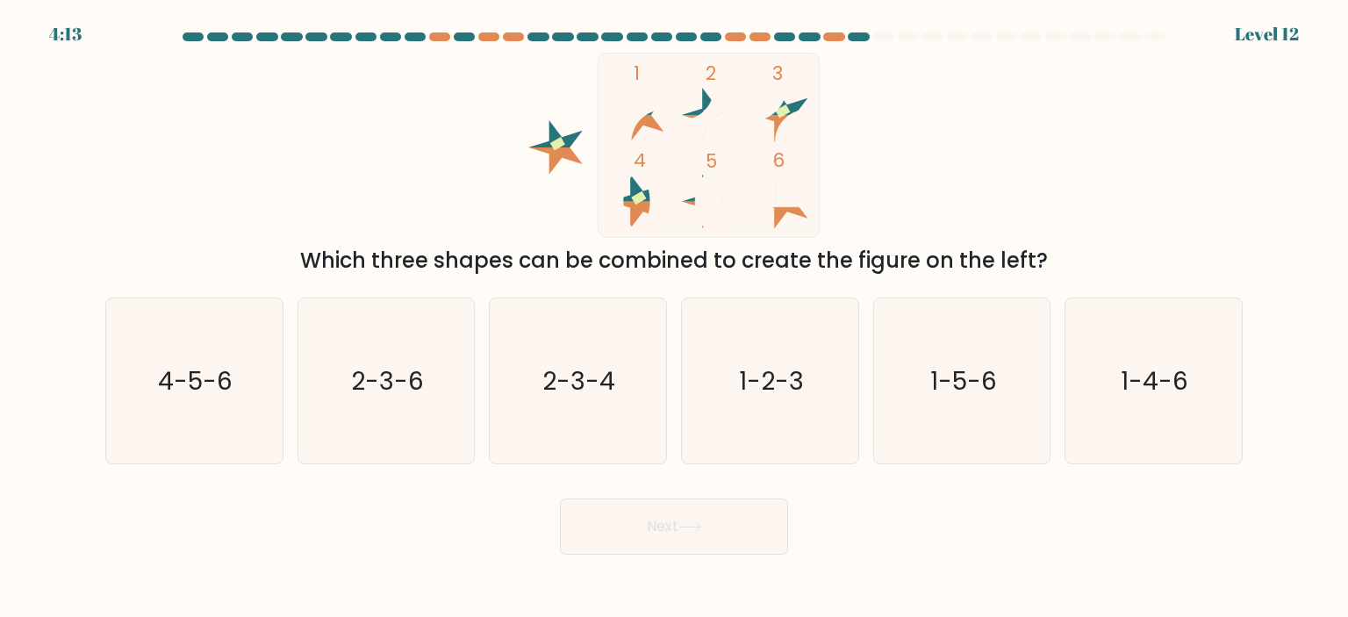
click at [789, 383] on text "1-2-3" at bounding box center [771, 380] width 65 height 35
click at [675, 318] on input "d. 1-2-3" at bounding box center [674, 313] width 1 height 9
radio input "true"
click at [752, 527] on button "Next" at bounding box center [674, 527] width 228 height 56
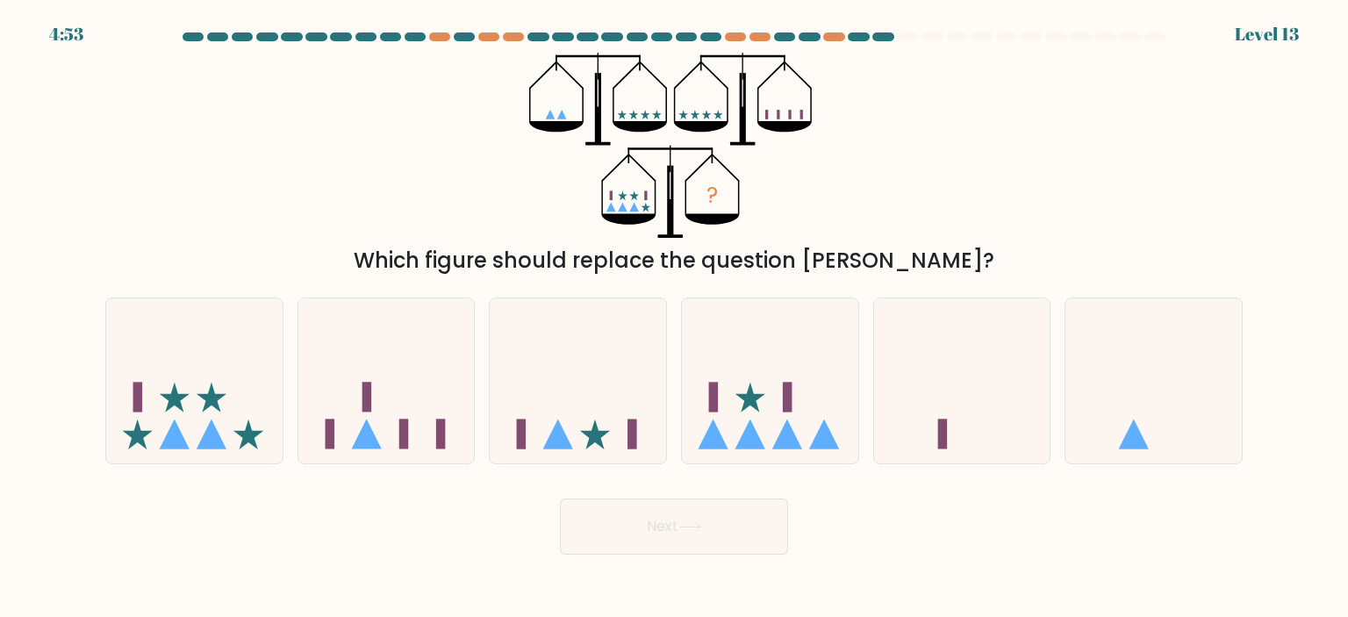
drag, startPoint x: 563, startPoint y: 406, endPoint x: 717, endPoint y: 472, distance: 167.9
click at [563, 406] on icon at bounding box center [578, 381] width 176 height 146
click at [674, 318] on input "c." at bounding box center [674, 313] width 1 height 9
radio input "true"
click at [718, 499] on button "Next" at bounding box center [674, 527] width 228 height 56
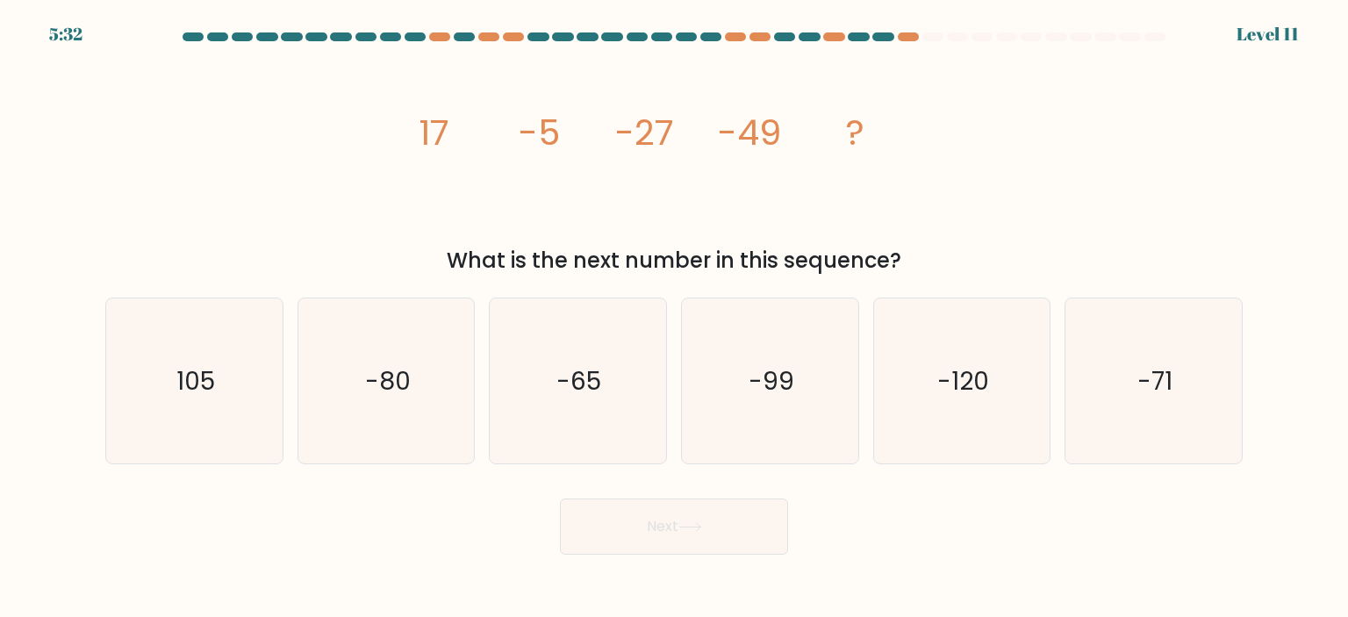
drag, startPoint x: 770, startPoint y: 397, endPoint x: 816, endPoint y: 560, distance: 169.8
click at [770, 398] on icon "-99" at bounding box center [769, 380] width 165 height 165
click at [675, 318] on input "d. -99" at bounding box center [674, 313] width 1 height 9
radio input "true"
click at [750, 532] on button "Next" at bounding box center [674, 527] width 228 height 56
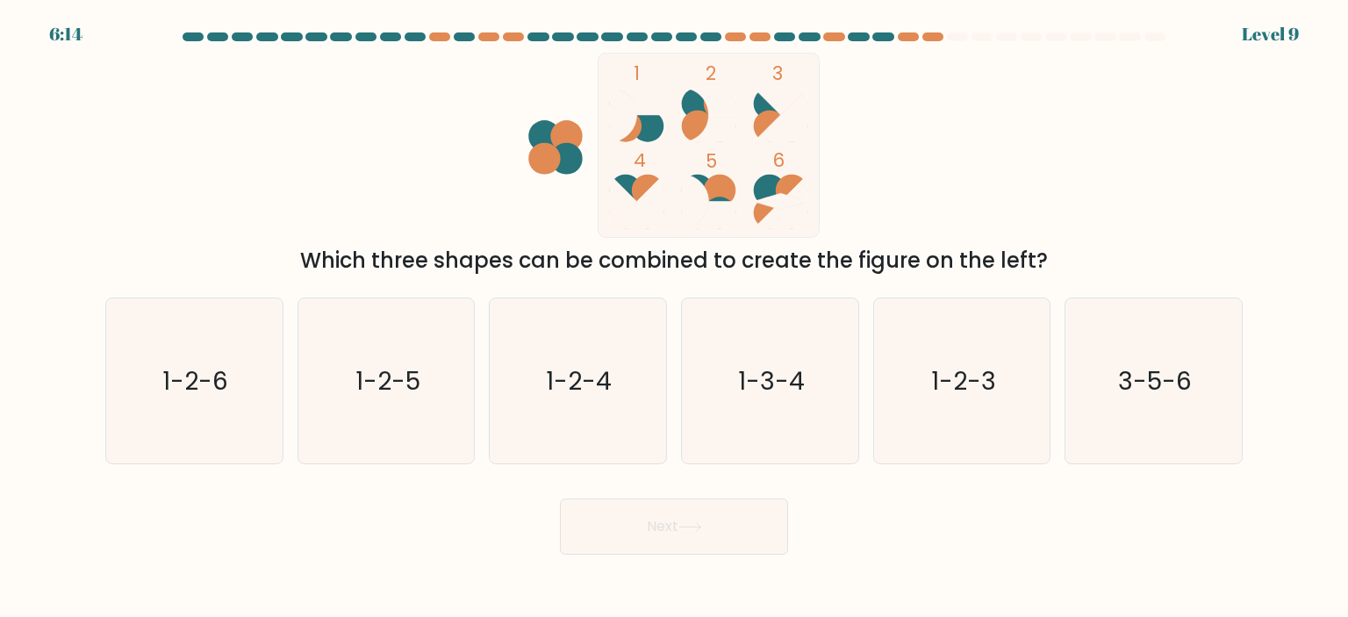
click at [354, 393] on icon "1-2-5" at bounding box center [386, 380] width 165 height 165
click at [674, 318] on input "b. 1-2-5" at bounding box center [674, 313] width 1 height 9
radio input "true"
click at [641, 547] on button "Next" at bounding box center [674, 527] width 228 height 56
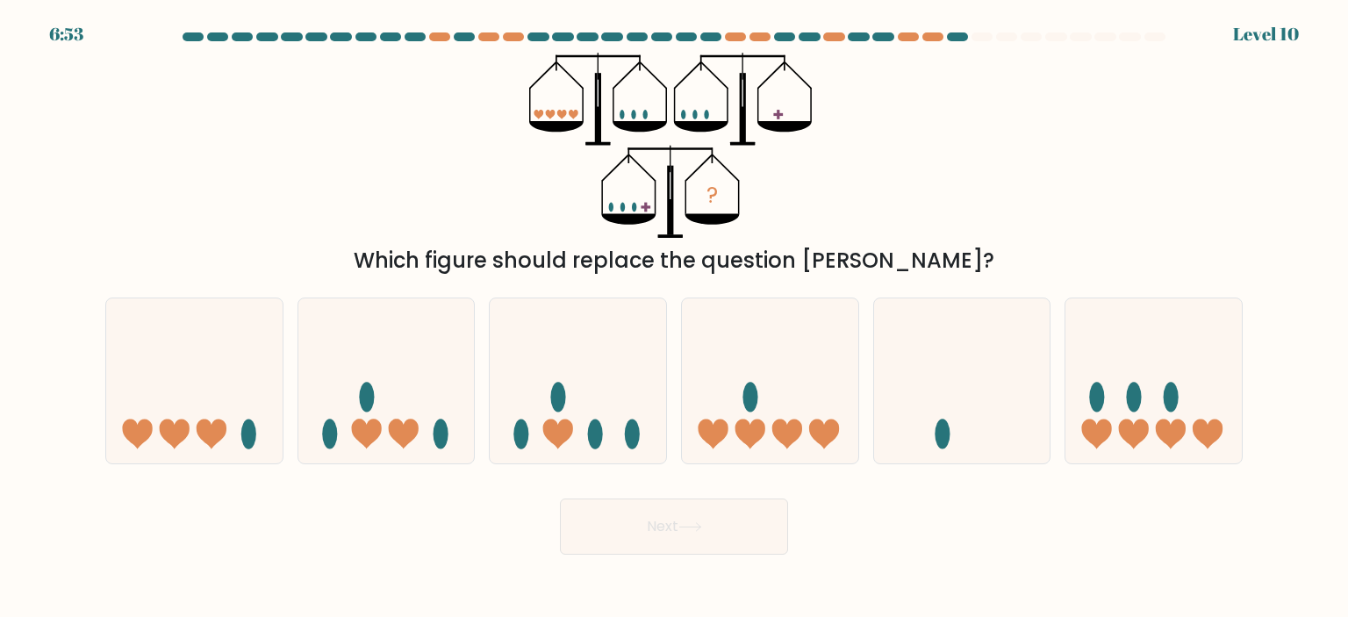
drag, startPoint x: 186, startPoint y: 434, endPoint x: 199, endPoint y: 418, distance: 21.2
click at [186, 428] on icon at bounding box center [175, 435] width 30 height 30
click at [674, 318] on input "a." at bounding box center [674, 313] width 1 height 9
radio input "true"
click at [666, 512] on button "Next" at bounding box center [674, 527] width 228 height 56
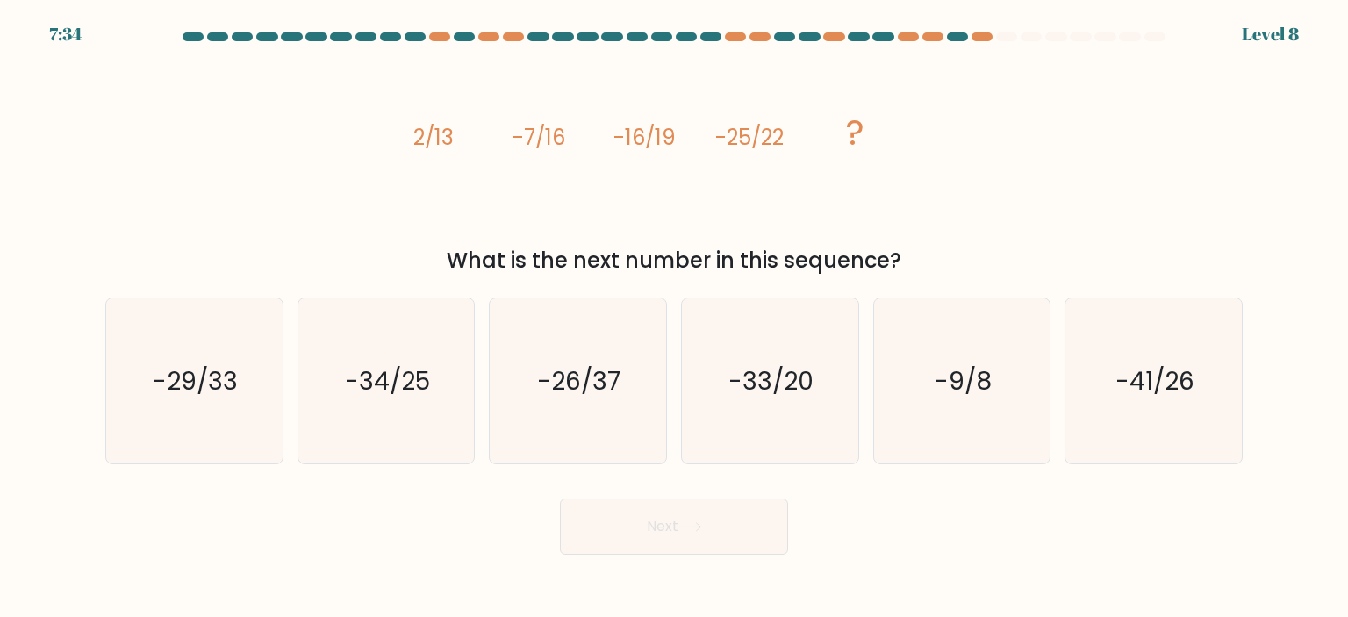
click at [806, 413] on icon "-33/20" at bounding box center [769, 380] width 165 height 165
click at [675, 318] on input "d. -33/20" at bounding box center [674, 313] width 1 height 9
radio input "true"
click at [730, 516] on button "Next" at bounding box center [674, 527] width 228 height 56
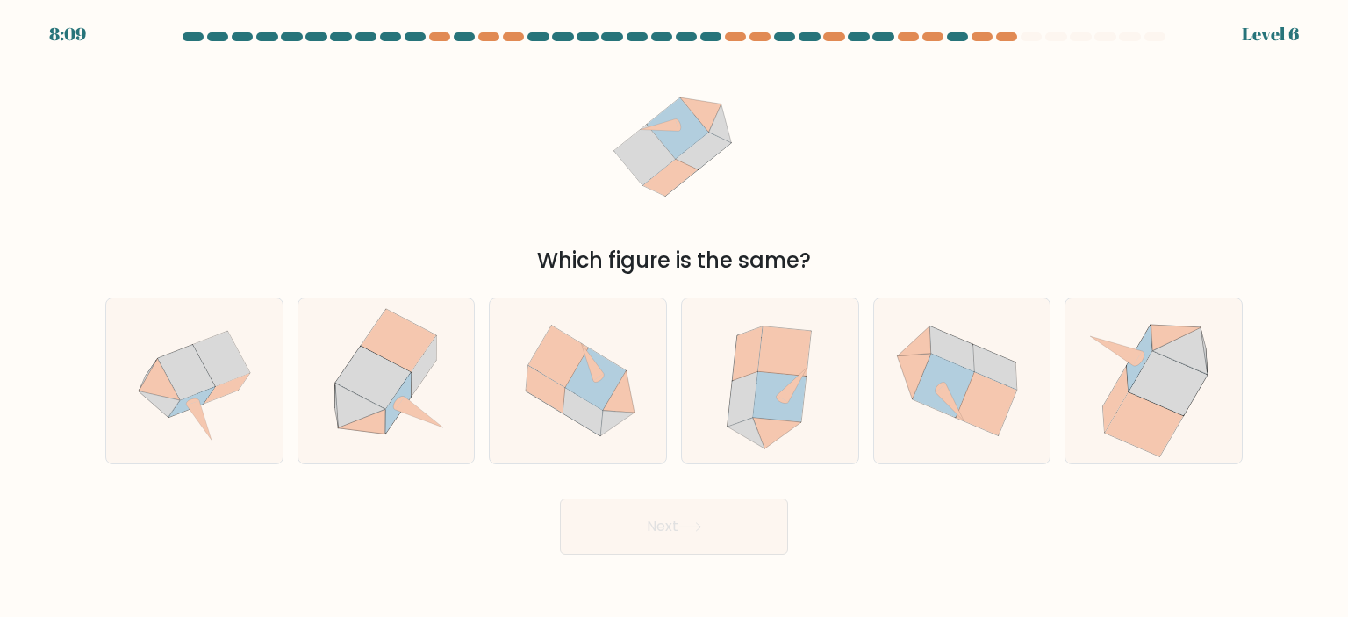
click at [426, 396] on icon at bounding box center [386, 380] width 162 height 165
click at [674, 318] on input "b." at bounding box center [674, 313] width 1 height 9
radio input "true"
click at [713, 524] on button "Next" at bounding box center [674, 527] width 228 height 56
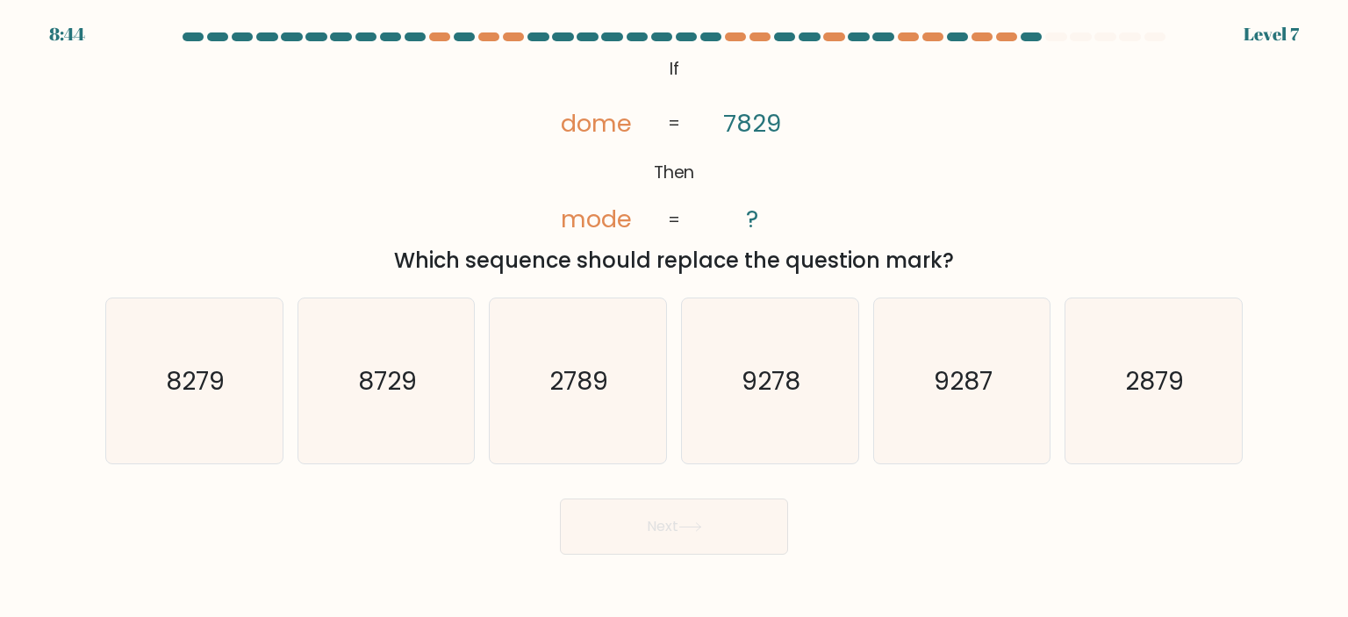
click at [1131, 419] on icon "2879" at bounding box center [1153, 380] width 165 height 165
click at [675, 318] on input "f. 2879" at bounding box center [674, 313] width 1 height 9
radio input "true"
click at [678, 533] on button "Next" at bounding box center [674, 527] width 228 height 56
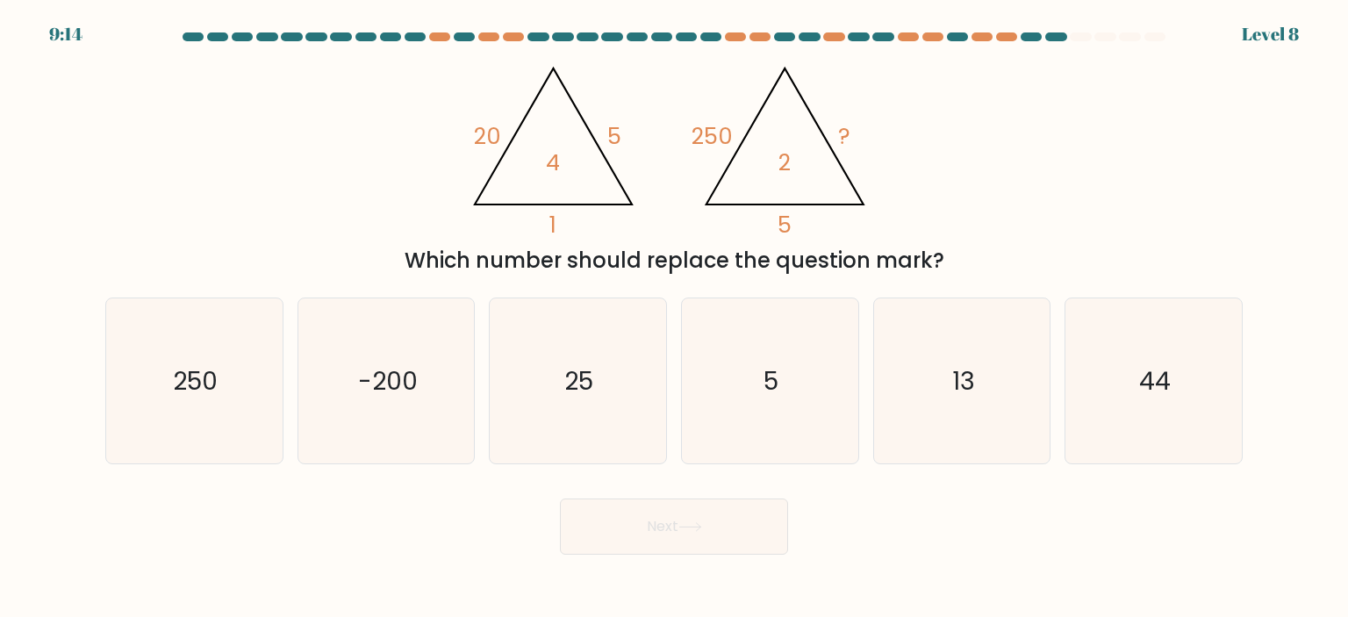
drag, startPoint x: 596, startPoint y: 406, endPoint x: 639, endPoint y: 419, distance: 44.7
click at [597, 406] on icon "25" at bounding box center [577, 380] width 165 height 165
click at [674, 318] on input "c. 25" at bounding box center [674, 313] width 1 height 9
radio input "true"
drag, startPoint x: 688, startPoint y: 531, endPoint x: 683, endPoint y: 518, distance: 14.2
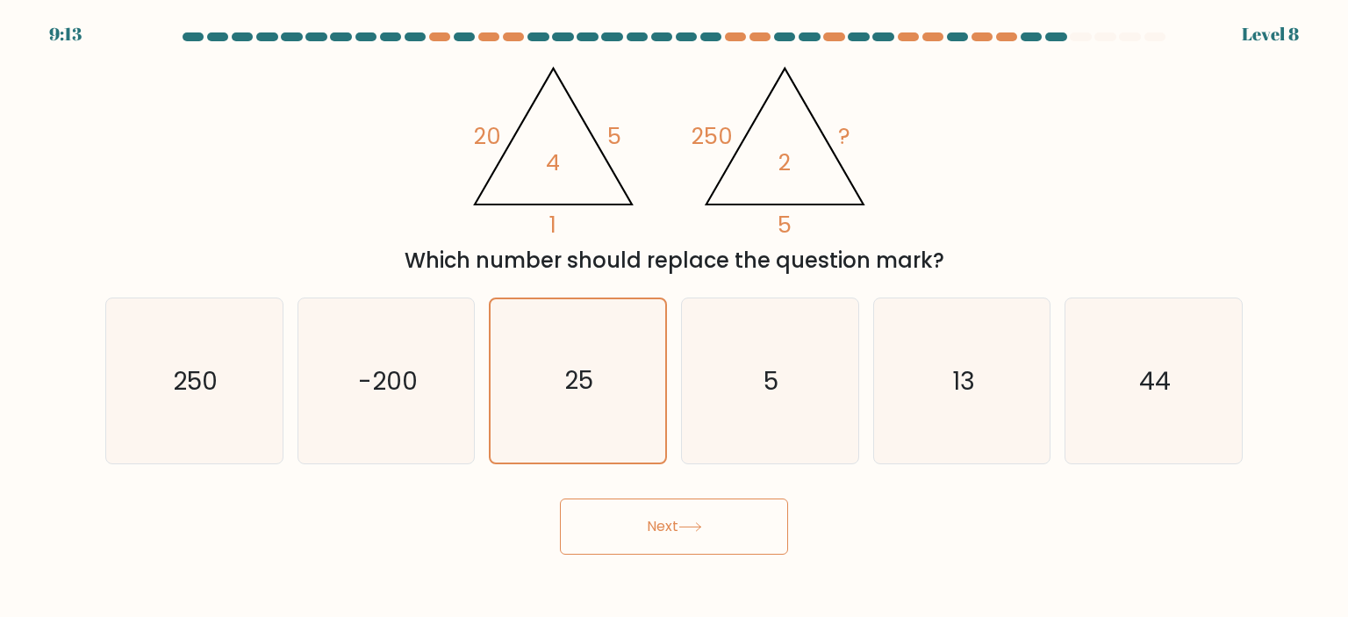
click at [688, 529] on icon at bounding box center [690, 527] width 24 height 10
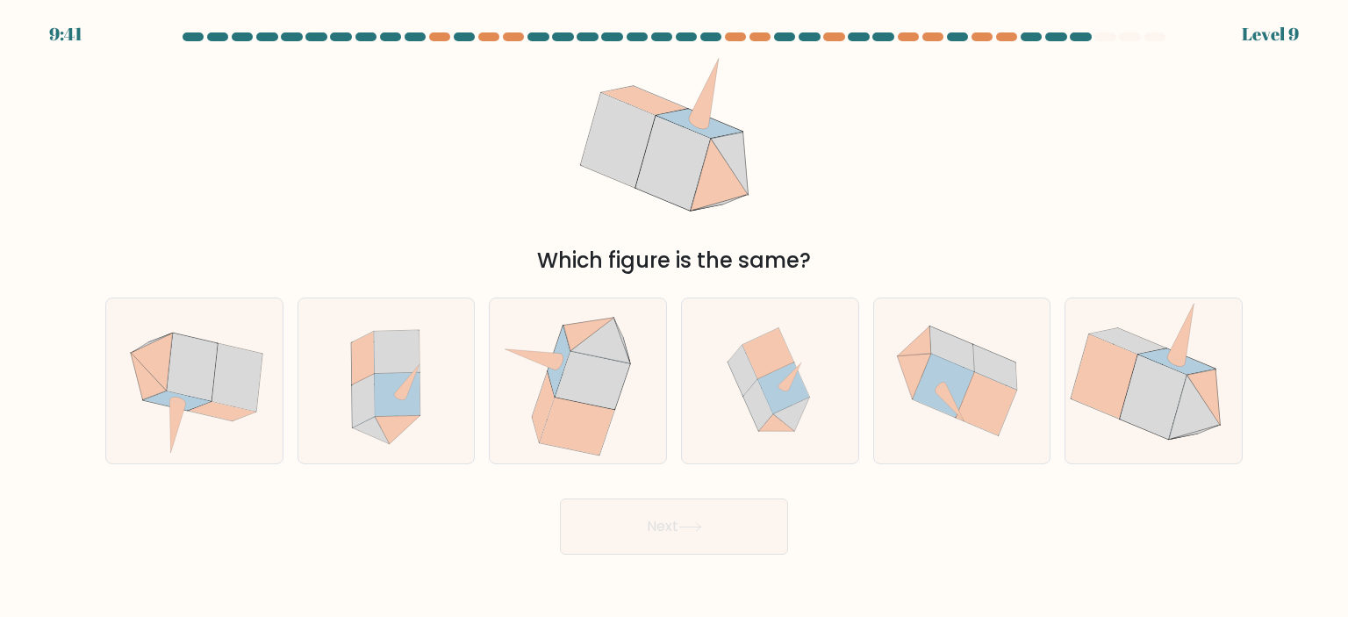
click at [974, 397] on icon at bounding box center [986, 404] width 61 height 64
click at [675, 318] on input "e." at bounding box center [674, 313] width 1 height 9
radio input "true"
click at [684, 527] on icon at bounding box center [690, 527] width 24 height 10
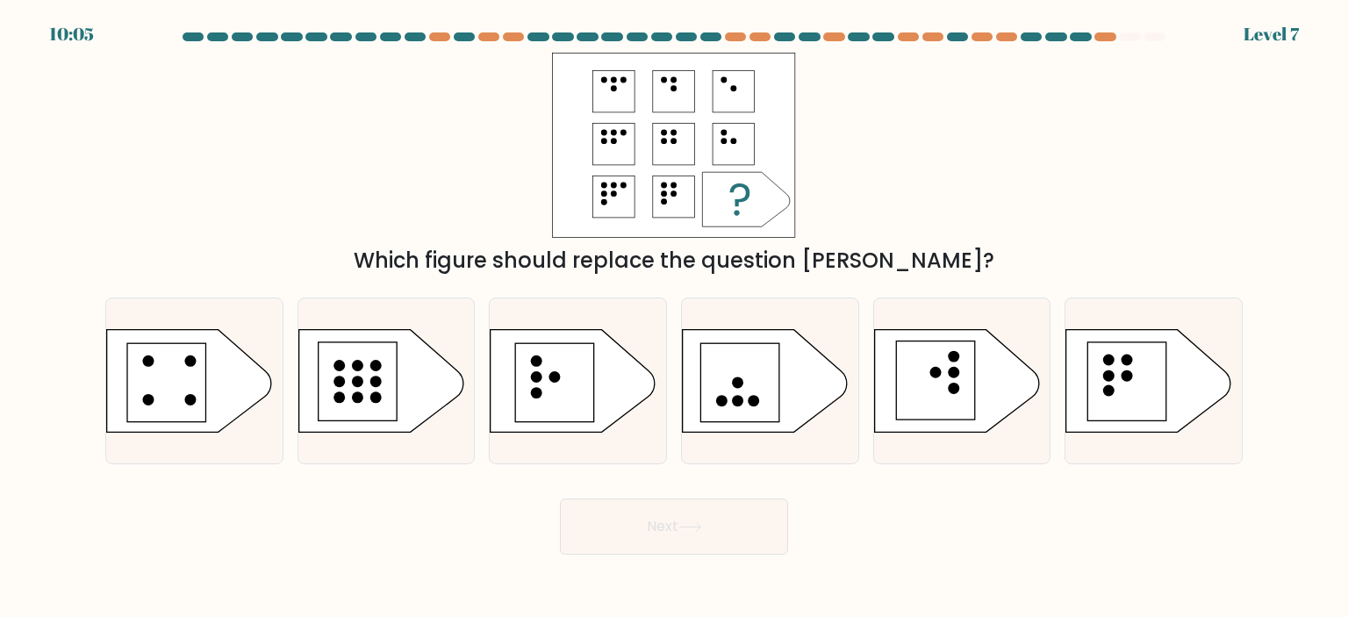
click at [572, 378] on rect at bounding box center [555, 382] width 79 height 79
click at [674, 318] on input "c." at bounding box center [674, 313] width 1 height 9
radio input "true"
click at [688, 536] on button "Next" at bounding box center [674, 527] width 228 height 56
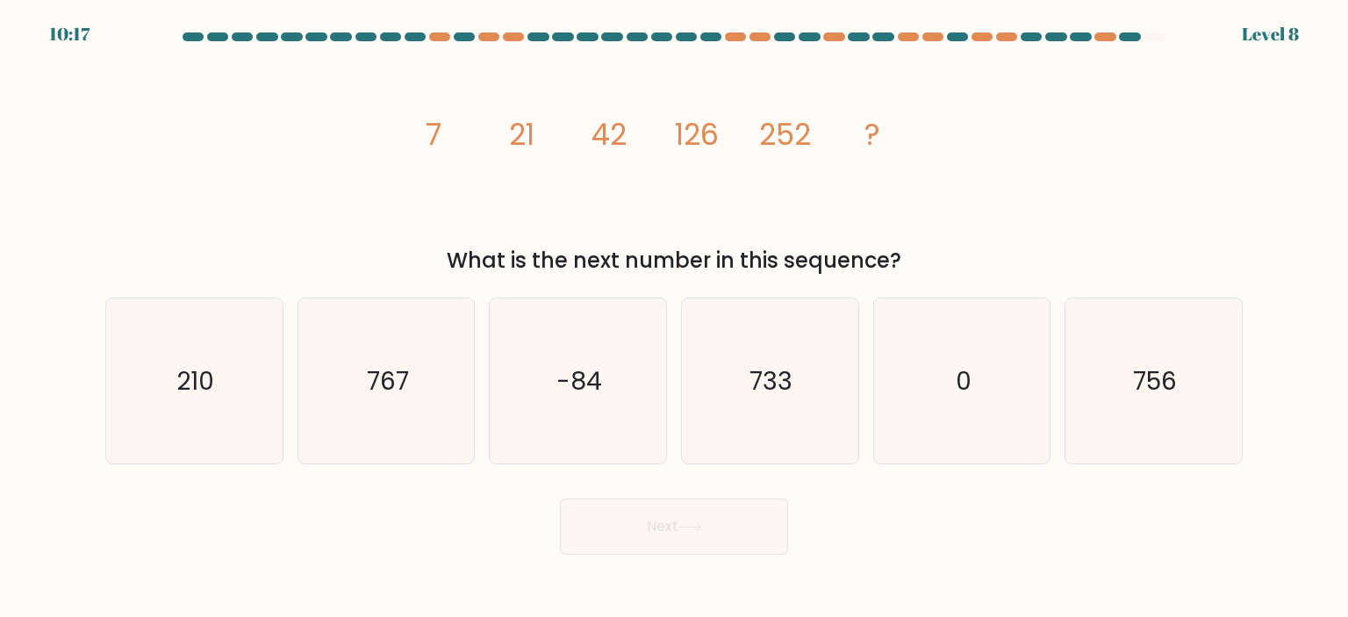
drag, startPoint x: 1145, startPoint y: 357, endPoint x: 1039, endPoint y: 431, distance: 129.3
click at [1146, 357] on icon "756" at bounding box center [1153, 380] width 165 height 165
click at [675, 318] on input "f. 756" at bounding box center [674, 313] width 1 height 9
radio input "true"
click at [732, 528] on button "Next" at bounding box center [674, 527] width 228 height 56
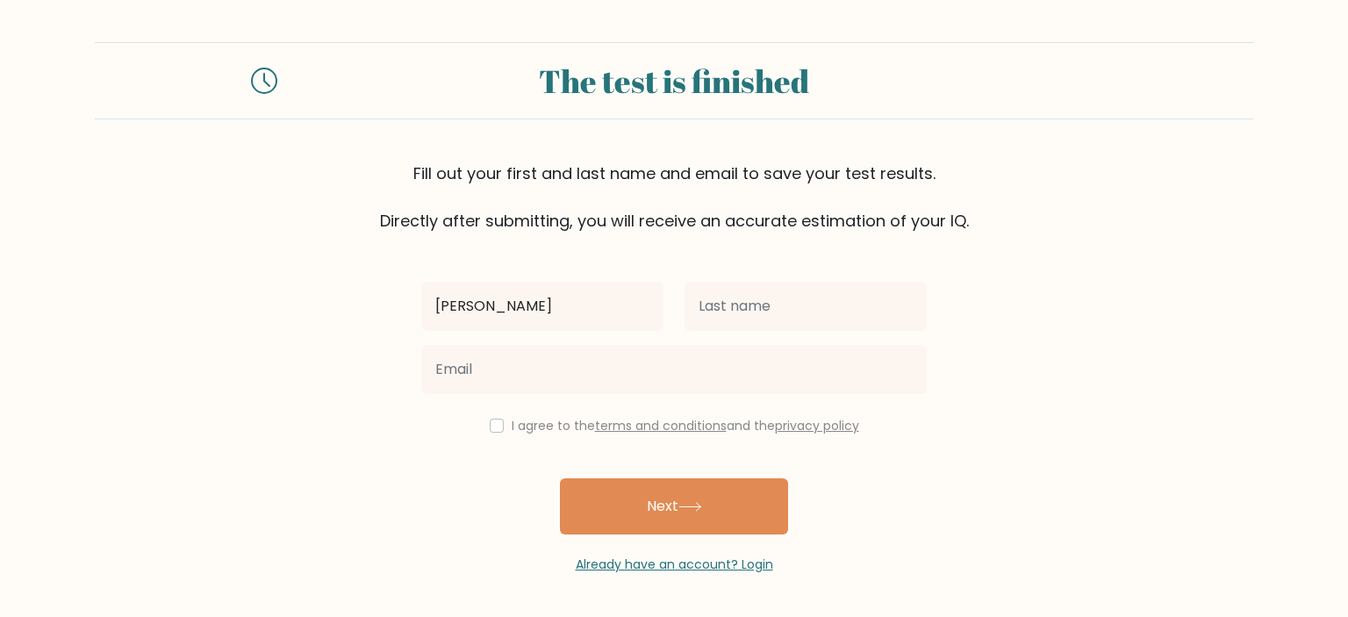
type input "[PERSON_NAME]"
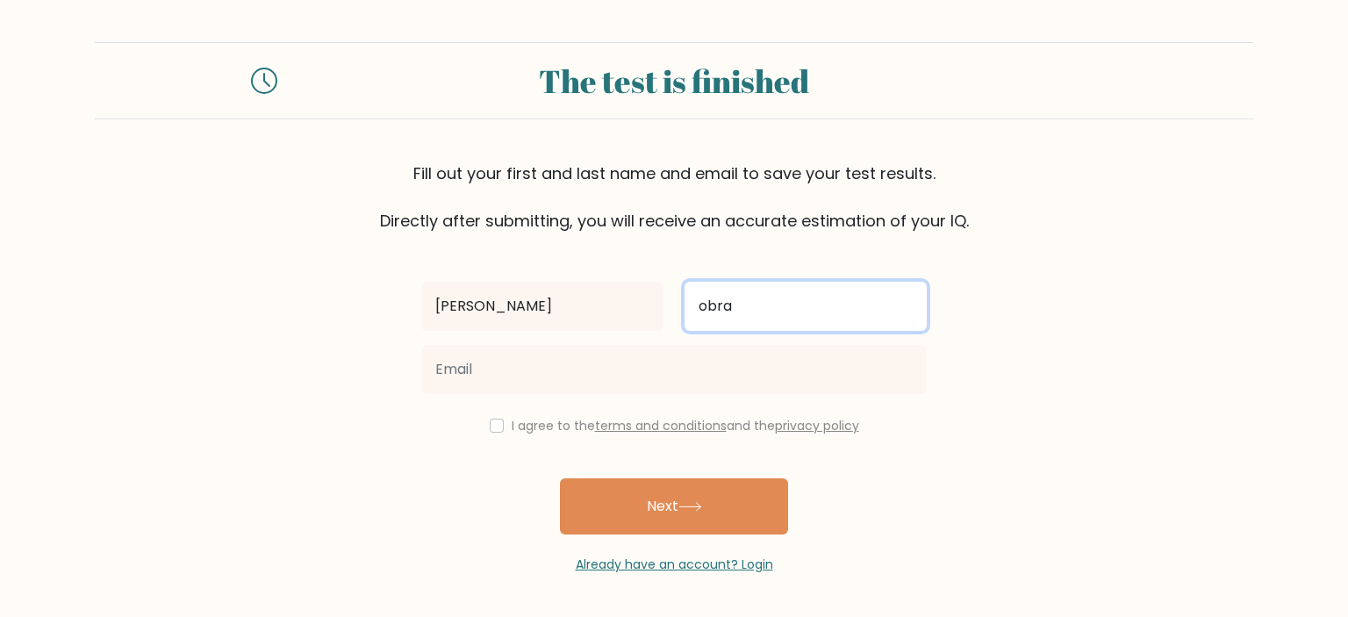
type input "obra"
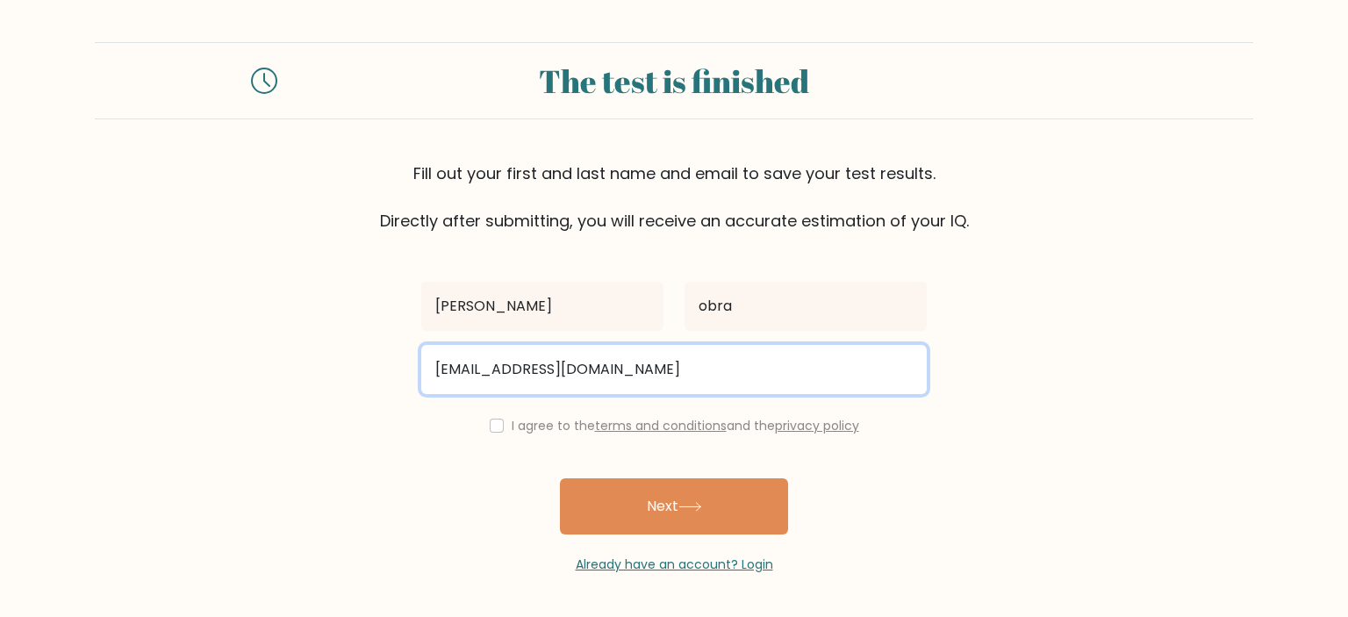
drag, startPoint x: 610, startPoint y: 368, endPoint x: 513, endPoint y: 368, distance: 97.4
click at [513, 368] on input "cs_obra@gmail.com" at bounding box center [674, 369] width 506 height 49
type input "cs_obra@yahoo.com"
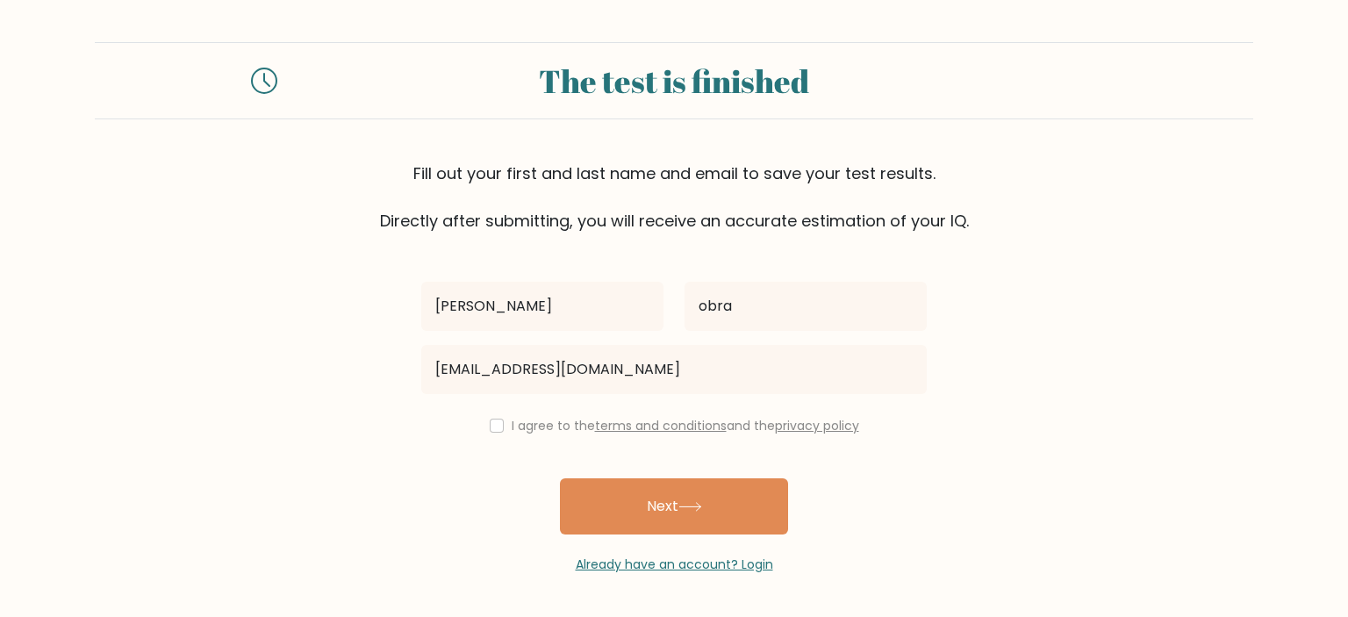
click at [676, 503] on button "Next" at bounding box center [674, 506] width 228 height 56
drag, startPoint x: 487, startPoint y: 419, endPoint x: 611, endPoint y: 470, distance: 134.2
click at [490, 419] on input "checkbox" at bounding box center [497, 426] width 14 height 14
checkbox input "true"
click at [656, 499] on button "Next" at bounding box center [674, 506] width 228 height 56
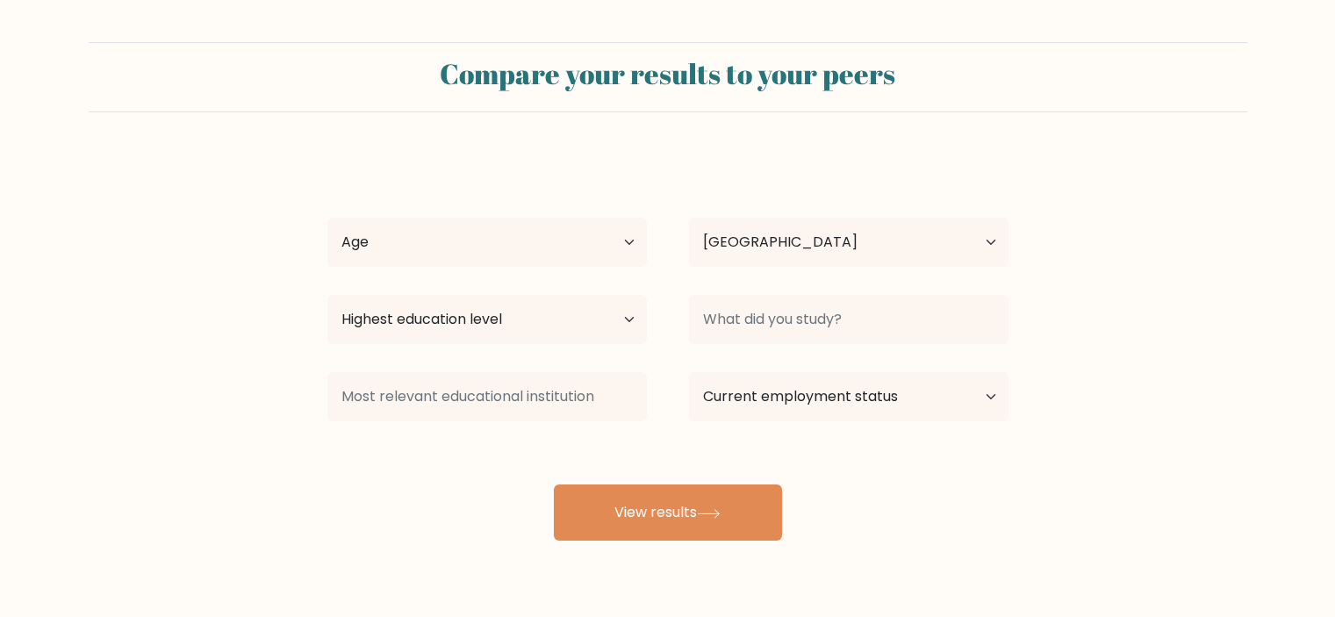
select select "PH"
click at [592, 233] on select "Age Under 18 years old 18-24 years old 25-34 years old 35-44 years old 45-54 ye…" at bounding box center [486, 242] width 319 height 49
select select "35_44"
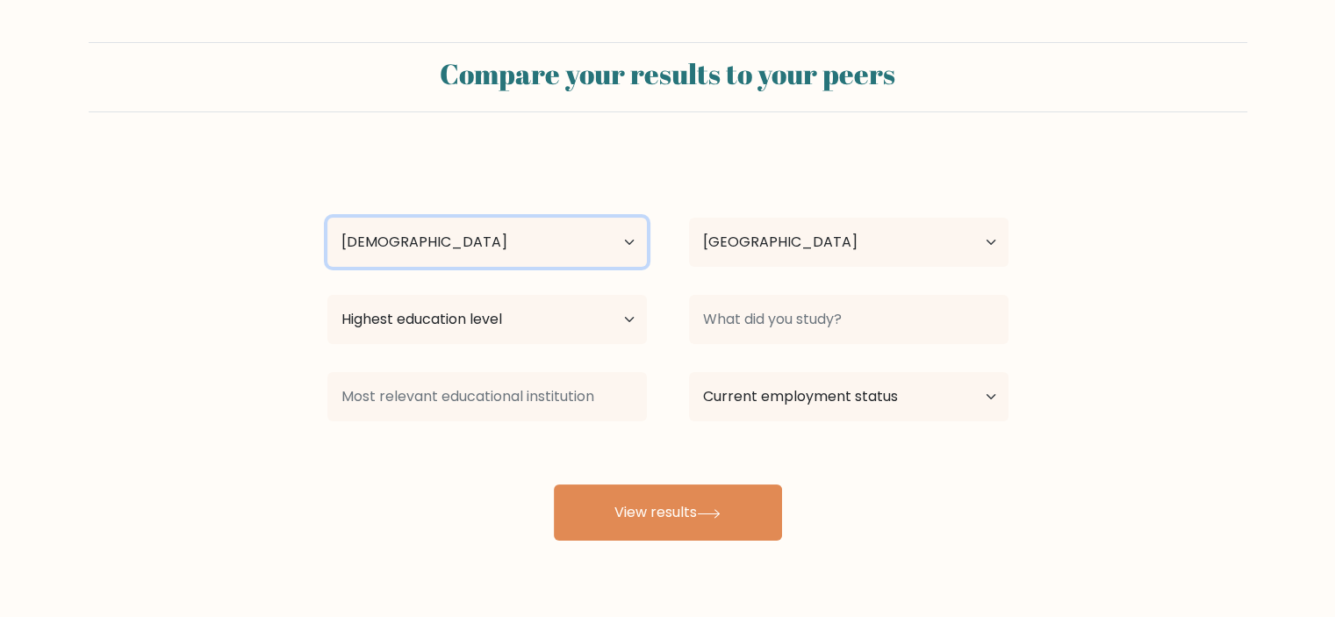
click at [327, 218] on select "Age Under 18 years old 18-24 years old 25-34 years old 35-44 years old 45-54 ye…" at bounding box center [486, 242] width 319 height 49
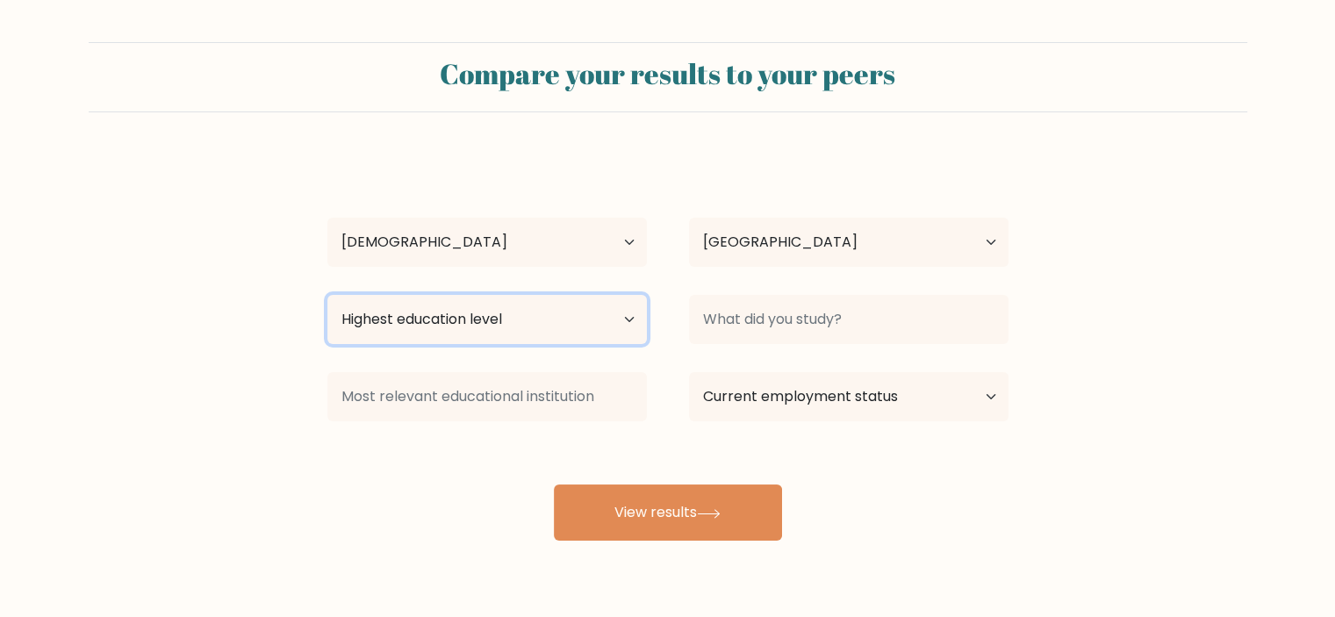
click at [519, 319] on select "Highest education level No schooling Primary Lower Secondary Upper Secondary Oc…" at bounding box center [486, 319] width 319 height 49
select select "bachelors_degree"
click at [327, 295] on select "Highest education level No schooling Primary Lower Secondary Upper Secondary Oc…" at bounding box center [486, 319] width 319 height 49
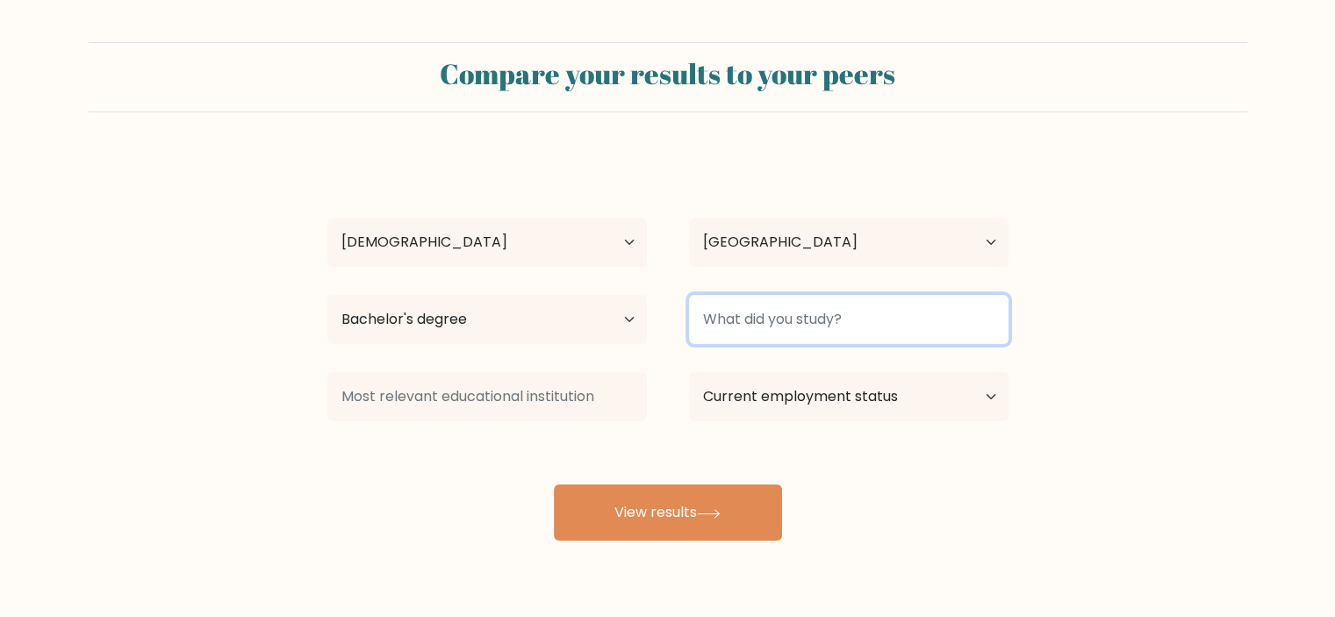
click at [860, 319] on input at bounding box center [848, 319] width 319 height 49
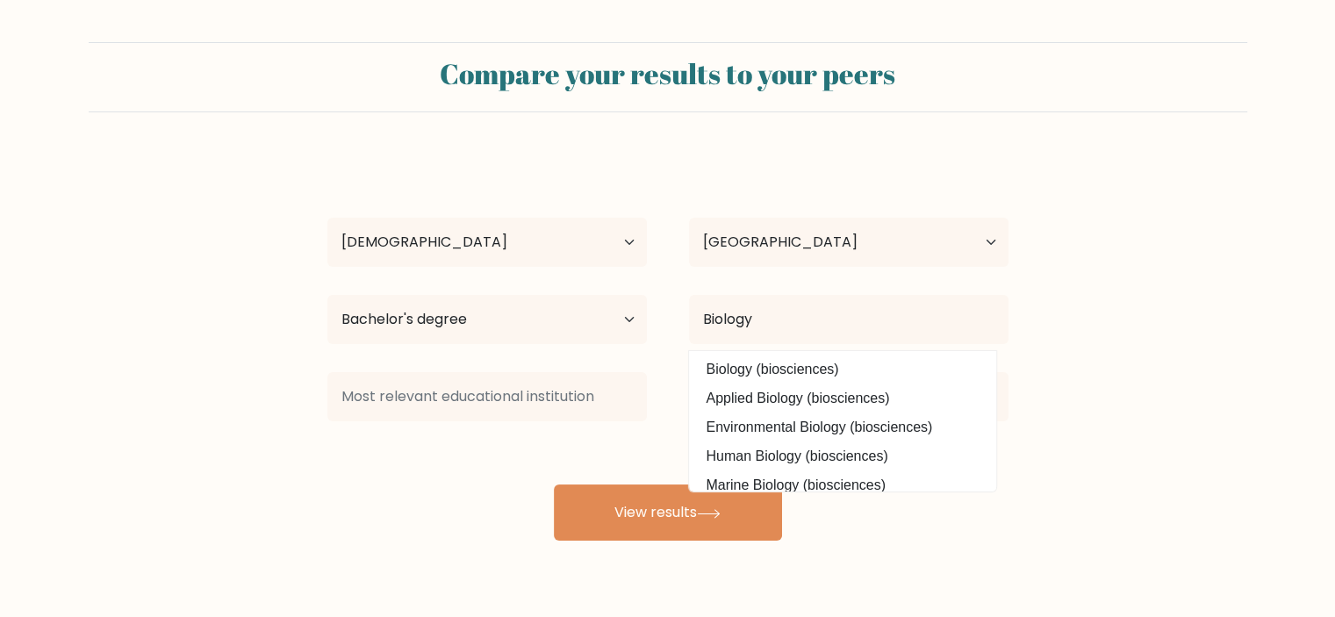
click at [850, 410] on option "Applied Biology (biosciences)" at bounding box center [842, 398] width 298 height 28
type input "Applied Biology"
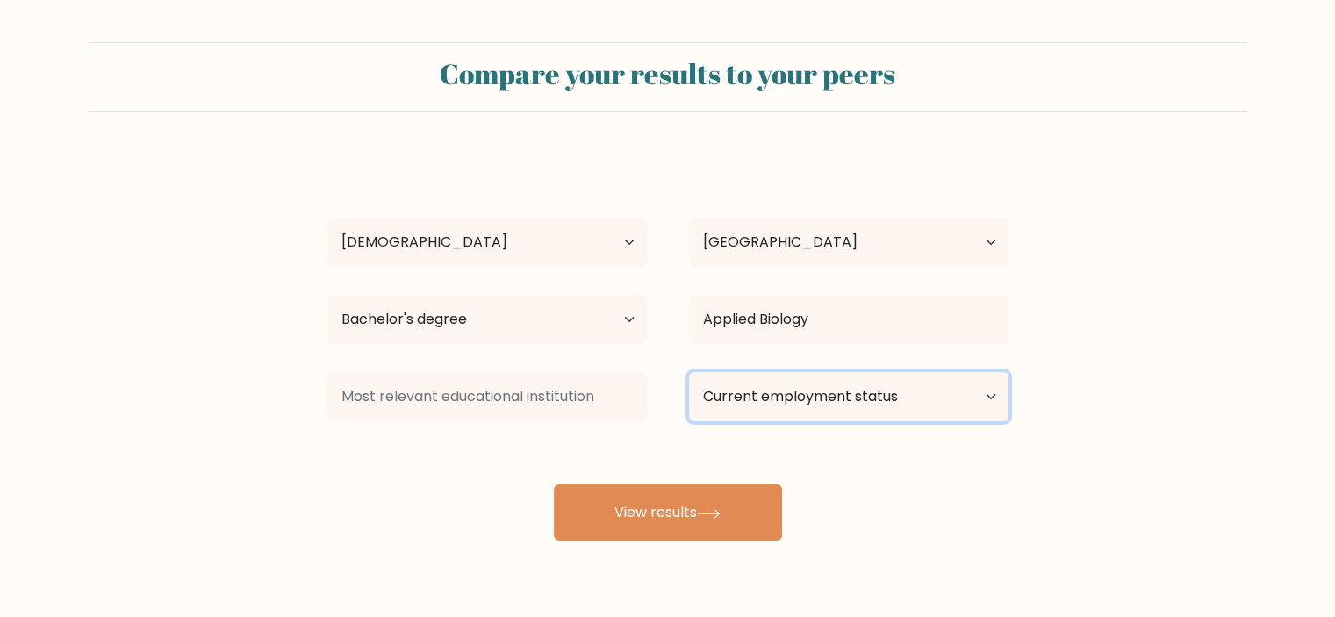
click at [797, 394] on select "Current employment status Employed Student Retired Other / prefer not to answer" at bounding box center [848, 396] width 319 height 49
select select "other"
click at [689, 372] on select "Current employment status Employed Student Retired Other / prefer not to answer" at bounding box center [848, 396] width 319 height 49
click at [662, 517] on button "View results" at bounding box center [668, 513] width 228 height 56
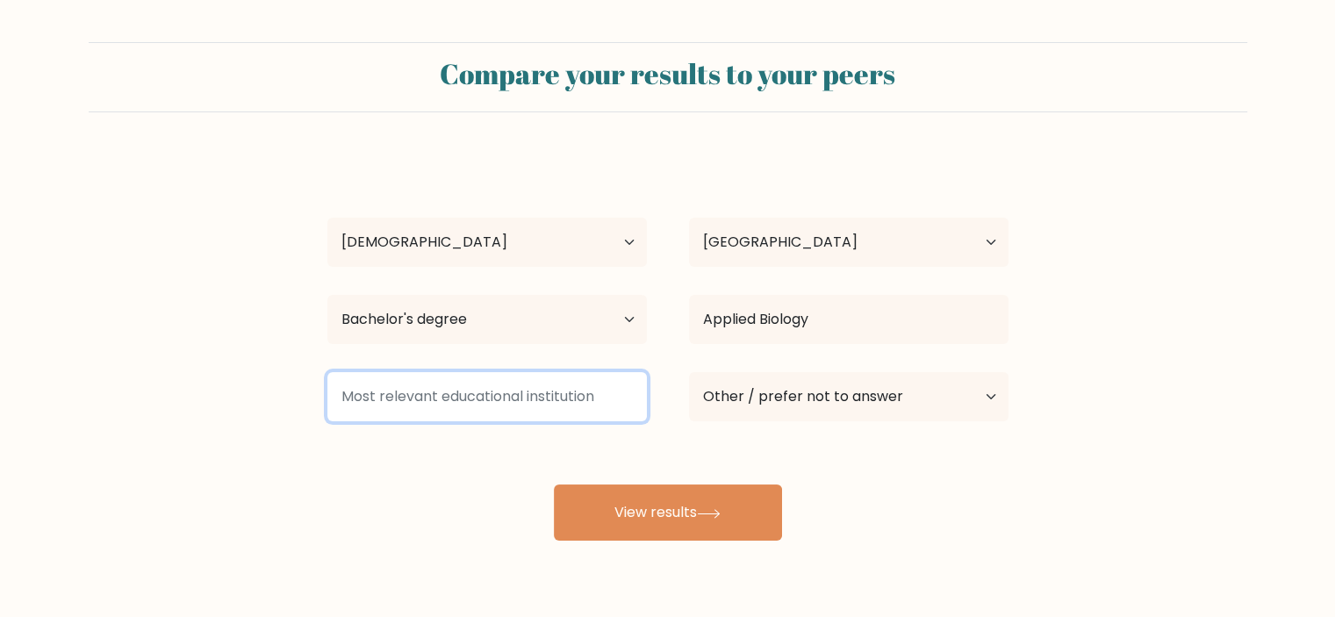
click at [461, 391] on input at bounding box center [486, 396] width 319 height 49
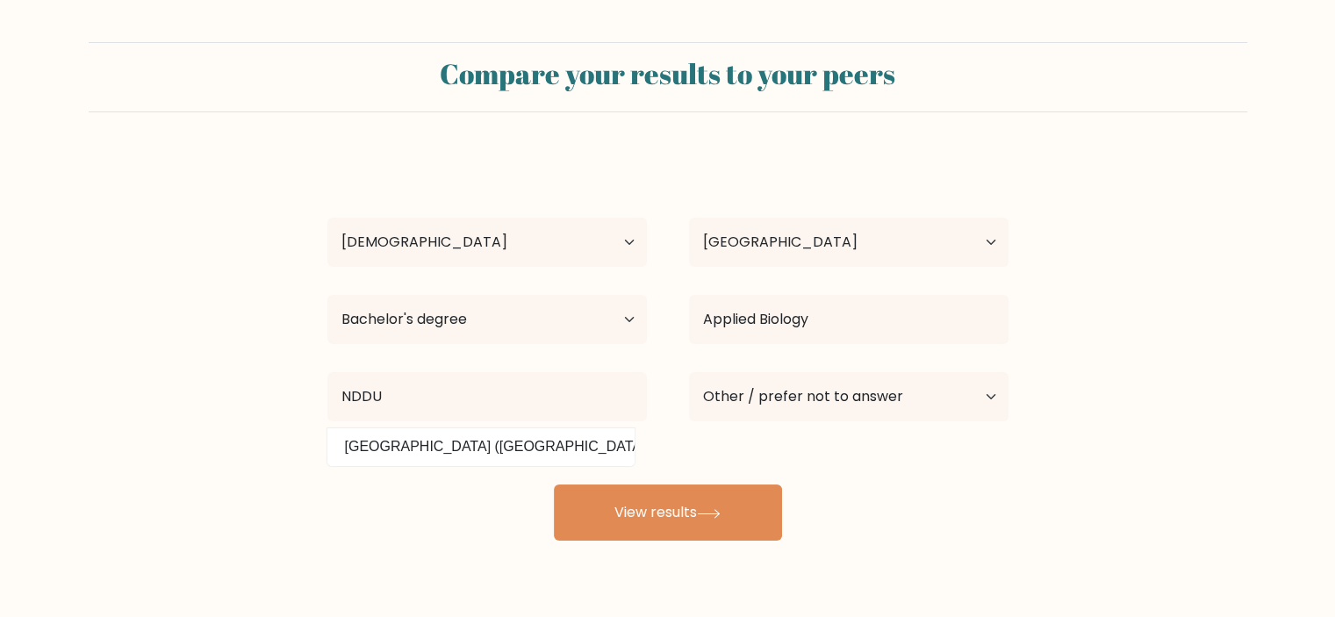
click at [544, 445] on option "Notre Dame of Dadiangas University (Philippines)" at bounding box center [481, 447] width 298 height 28
type input "[GEOGRAPHIC_DATA]"
click at [676, 526] on button "View results" at bounding box center [668, 513] width 228 height 56
